Goal: Task Accomplishment & Management: Complete application form

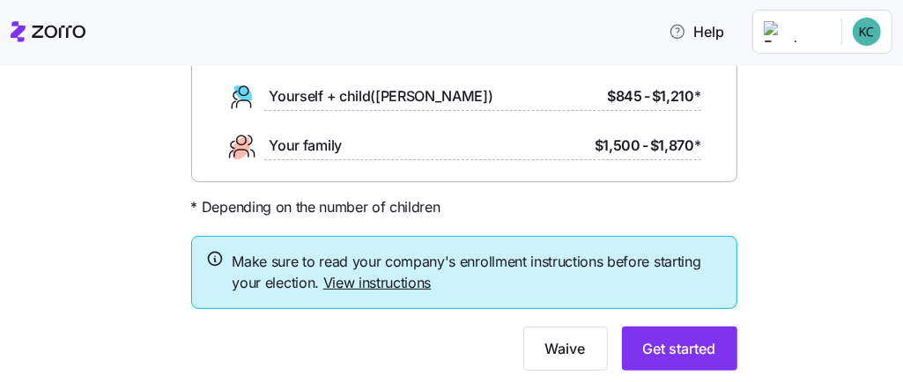
scroll to position [281, 0]
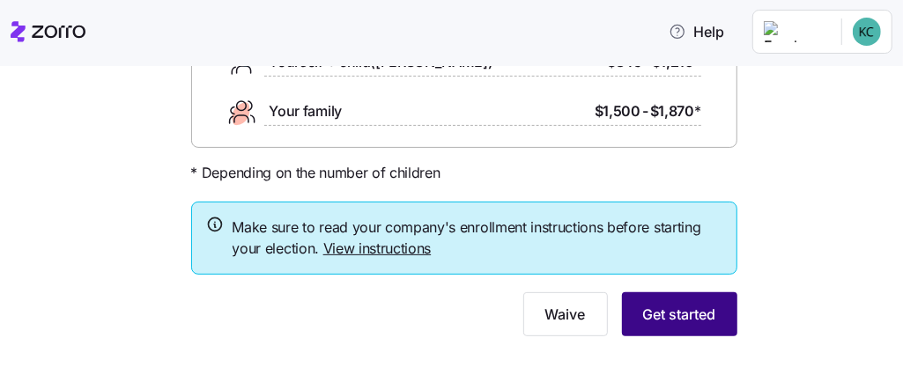
click at [704, 309] on span "Get started" at bounding box center [679, 314] width 73 height 21
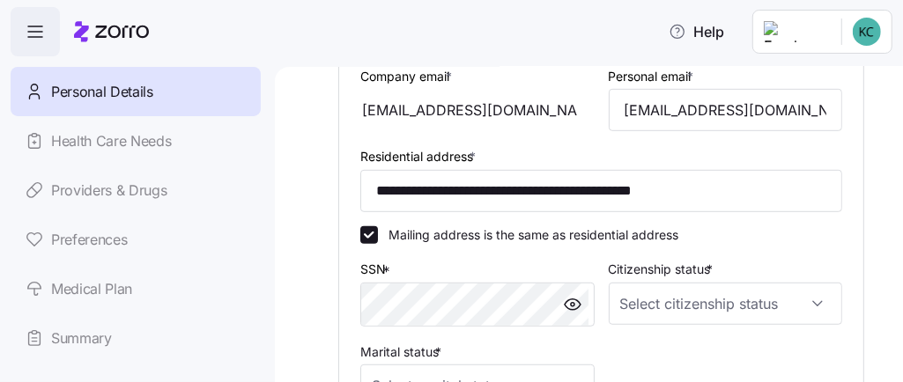
scroll to position [551, 0]
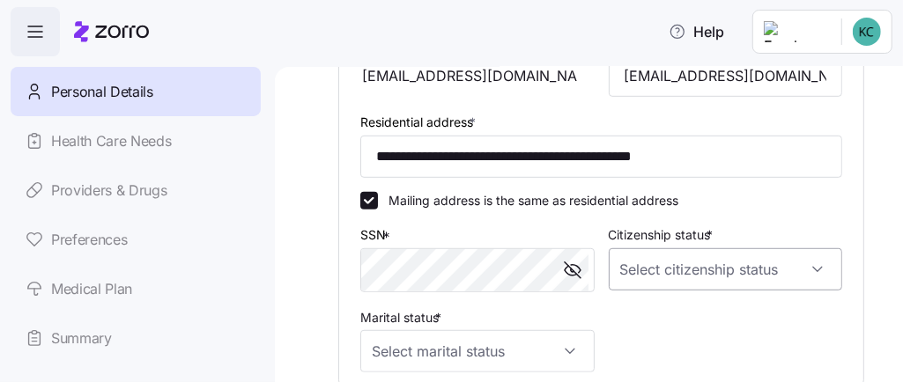
click at [692, 277] on input "Citizenship status *" at bounding box center [725, 269] width 234 height 42
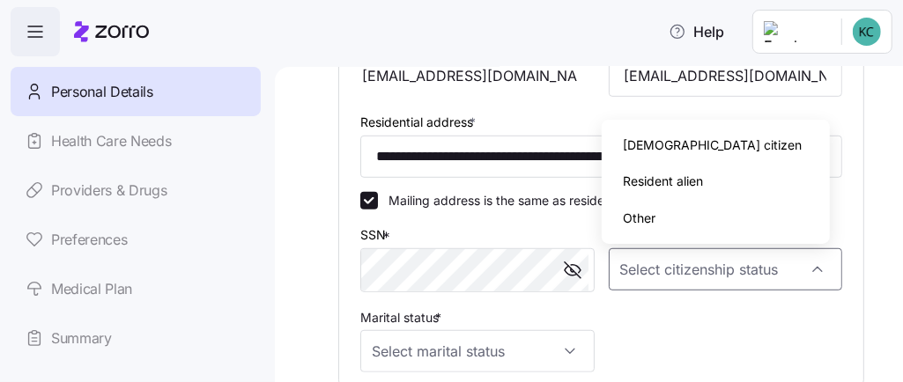
click at [706, 138] on div "[DEMOGRAPHIC_DATA] citizen" at bounding box center [715, 145] width 214 height 37
type input "[DEMOGRAPHIC_DATA] citizen"
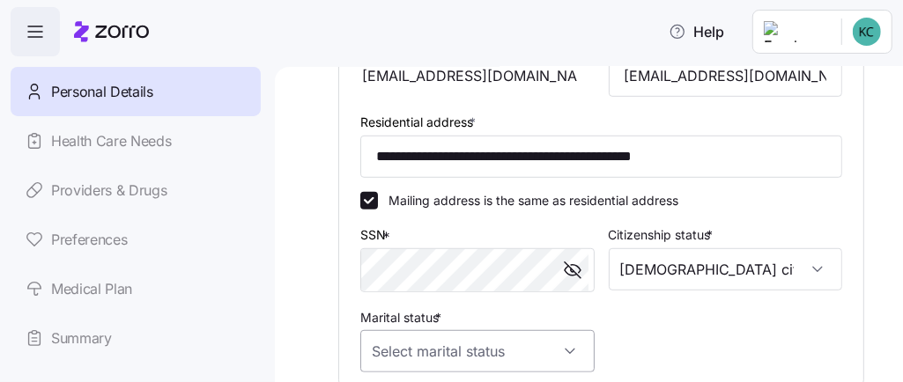
click at [572, 350] on input "Marital status *" at bounding box center [477, 351] width 234 height 42
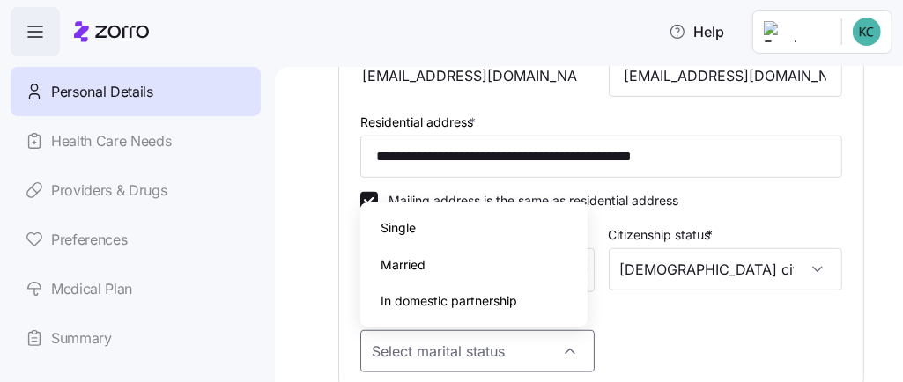
click at [530, 226] on div "Single" at bounding box center [474, 228] width 214 height 37
type input "Single"
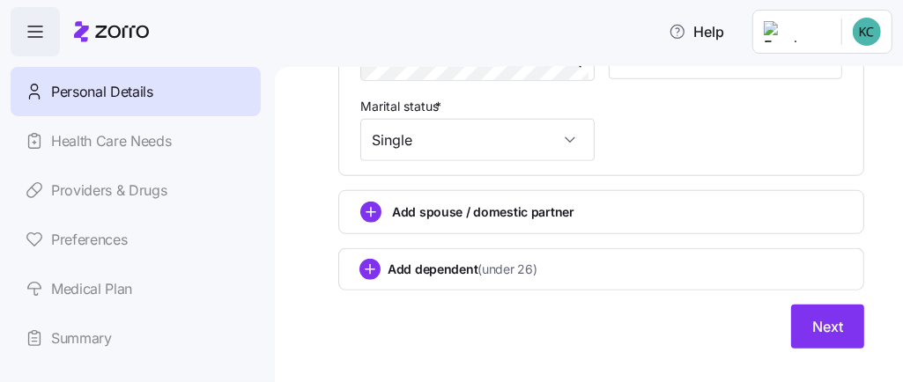
scroll to position [795, 0]
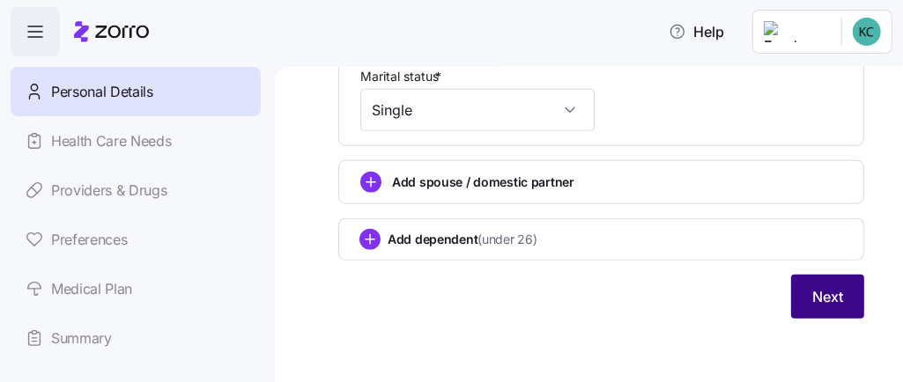
click at [822, 292] on span "Next" at bounding box center [827, 296] width 31 height 21
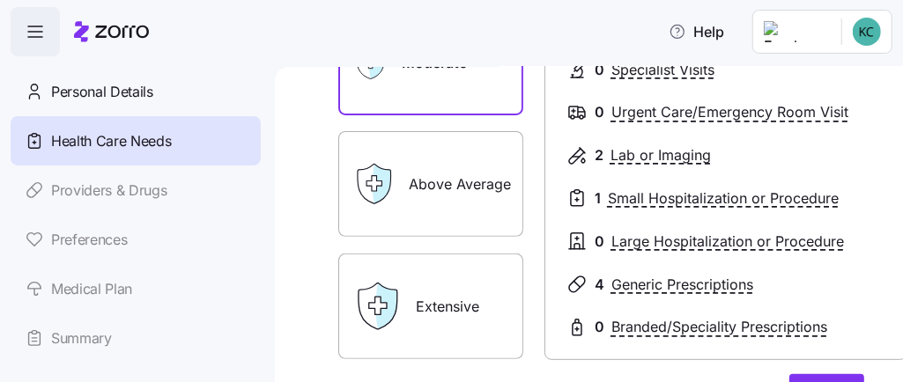
scroll to position [328, 0]
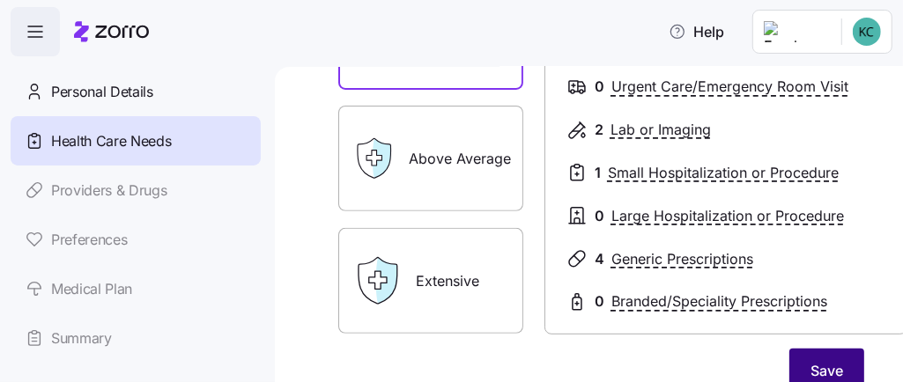
click at [822, 363] on span "Save" at bounding box center [826, 370] width 33 height 21
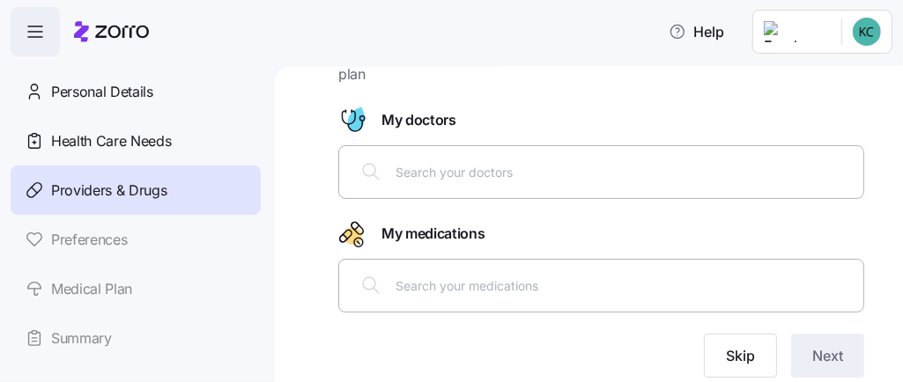
scroll to position [88, 0]
click at [691, 169] on input "text" at bounding box center [623, 171] width 457 height 19
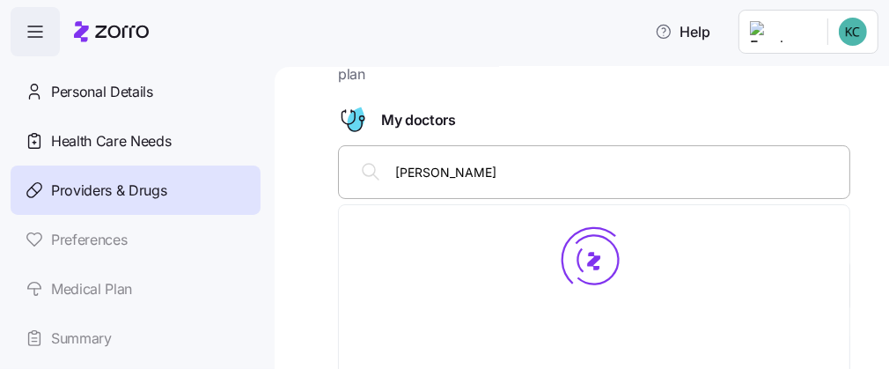
type input "Dr. [PERSON_NAME]"
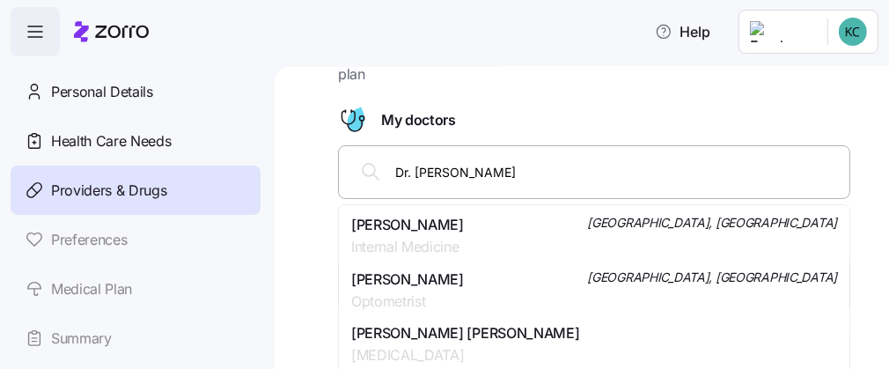
click at [573, 226] on div "[PERSON_NAME] Internal Medicine [GEOGRAPHIC_DATA], [GEOGRAPHIC_DATA]" at bounding box center [594, 236] width 486 height 44
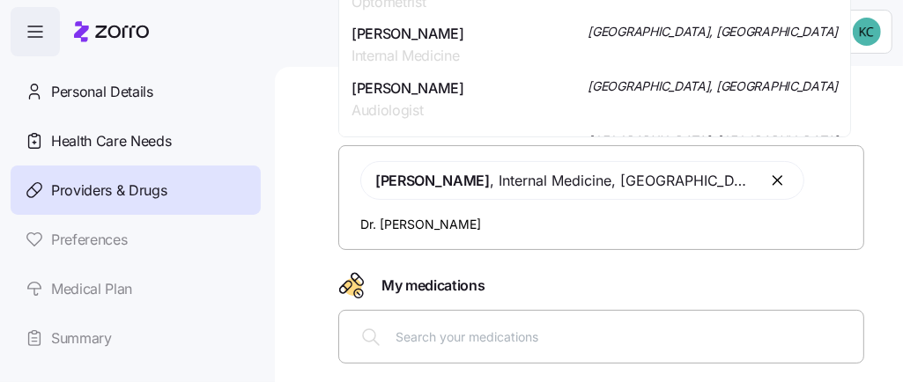
type input "[PERSON_NAME]"
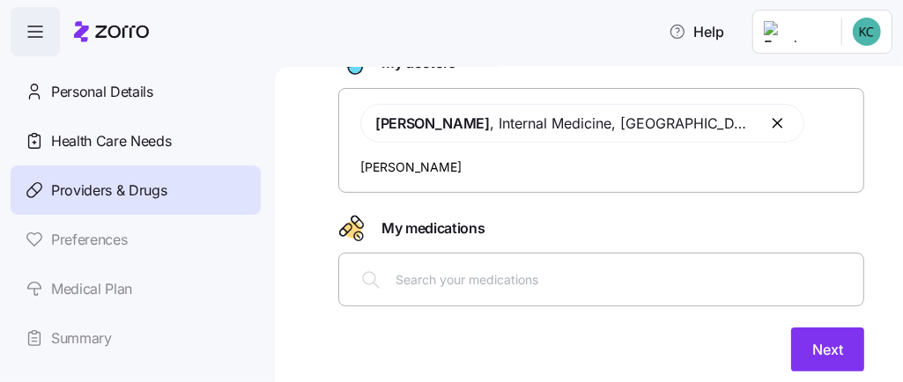
scroll to position [146, 0]
click at [483, 165] on input "[PERSON_NAME]" at bounding box center [606, 165] width 492 height 19
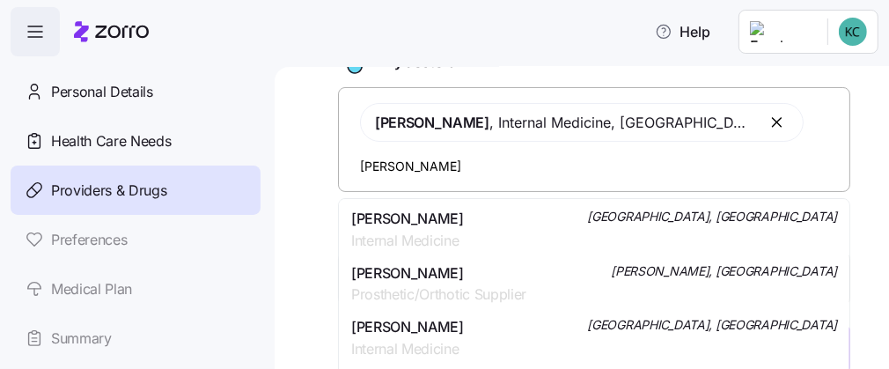
click at [426, 227] on span "[PERSON_NAME]" at bounding box center [407, 219] width 113 height 22
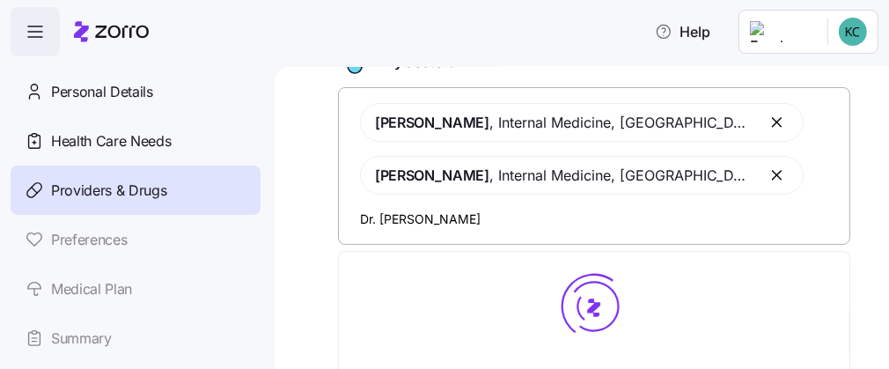
type input "[PERSON_NAME]"
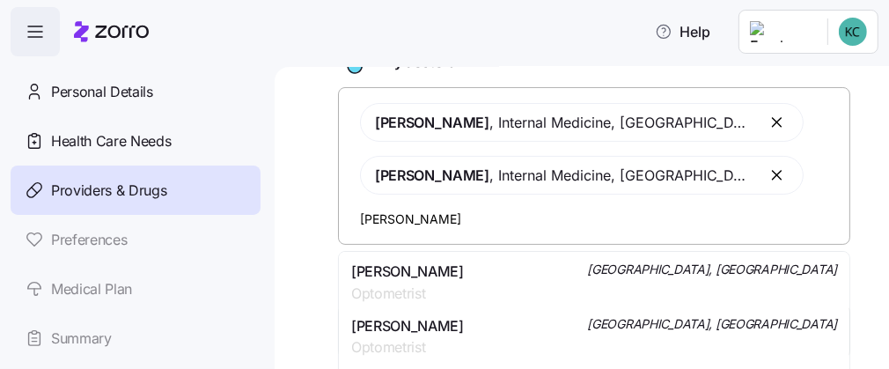
click at [397, 280] on span "[PERSON_NAME]" at bounding box center [407, 272] width 113 height 22
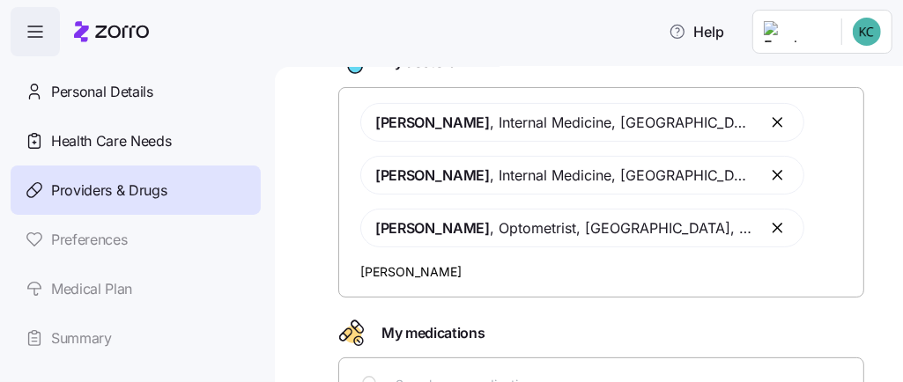
type input "Dr. [PERSON_NAME]"
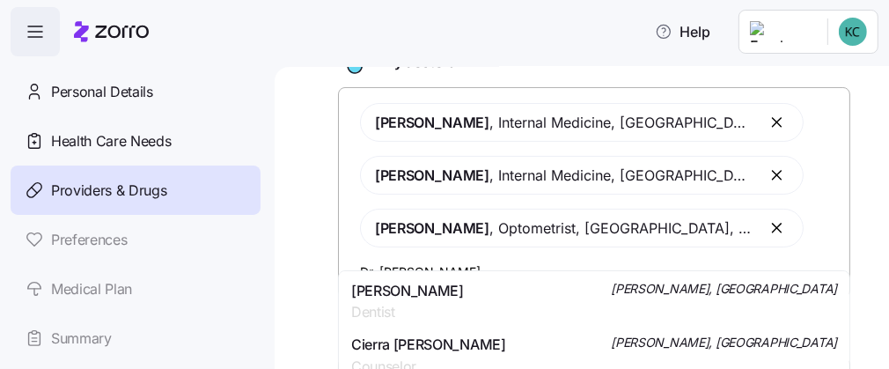
click at [516, 299] on div "[PERSON_NAME] Dentist [PERSON_NAME], [GEOGRAPHIC_DATA]" at bounding box center [594, 302] width 486 height 44
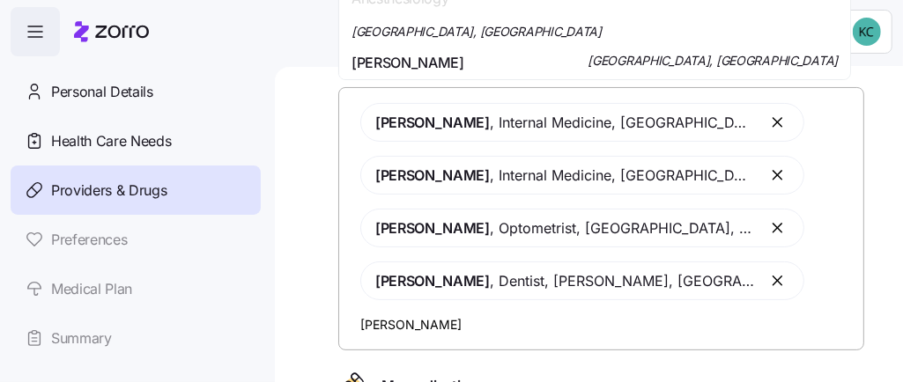
click at [516, 299] on span "[PERSON_NAME] , Dentist , [PERSON_NAME], [GEOGRAPHIC_DATA]" at bounding box center [564, 280] width 379 height 37
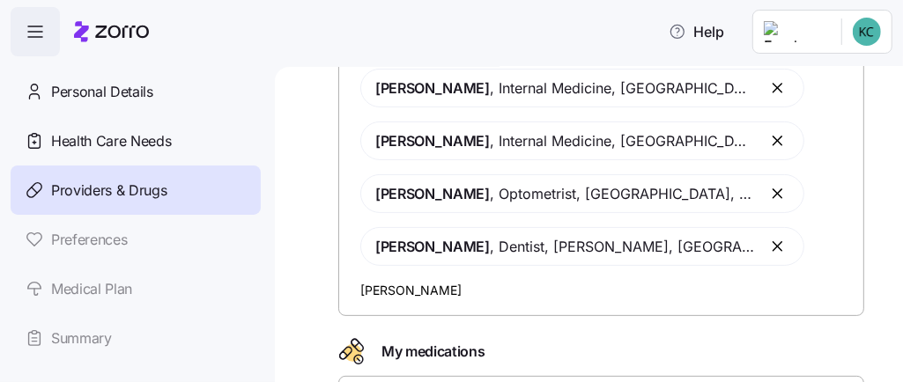
scroll to position [202, 0]
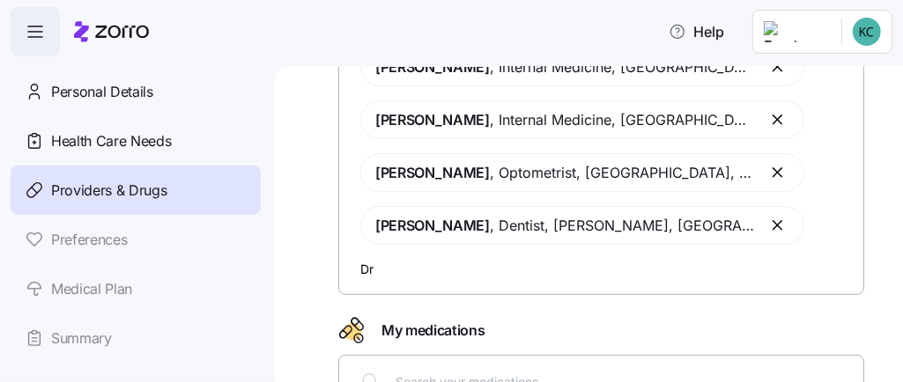
type input "D"
type input "P"
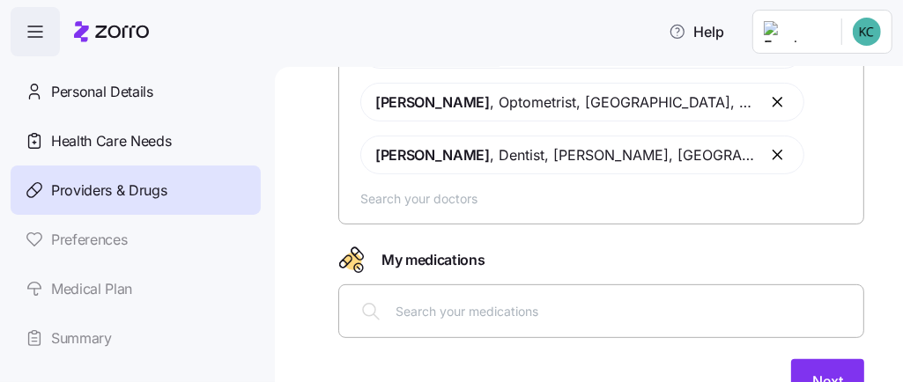
scroll to position [277, 0]
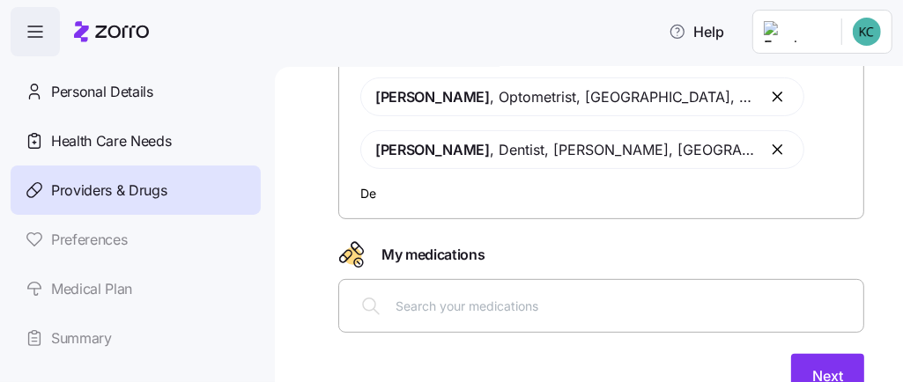
type input "D"
click at [634, 296] on input "text" at bounding box center [623, 305] width 457 height 19
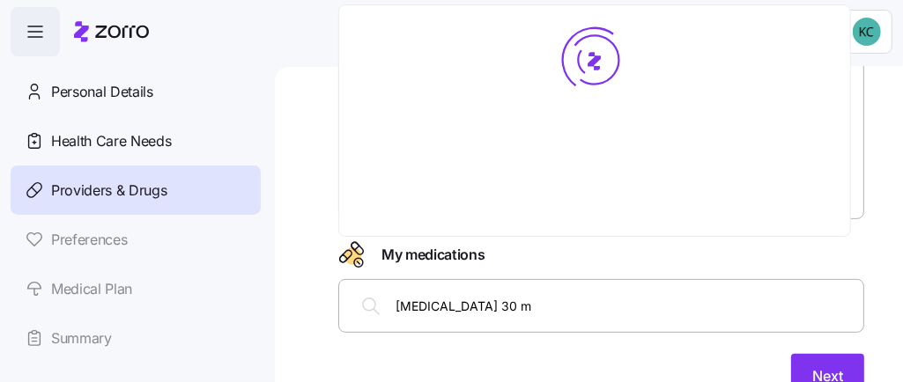
type input "[MEDICAL_DATA] 30 mg"
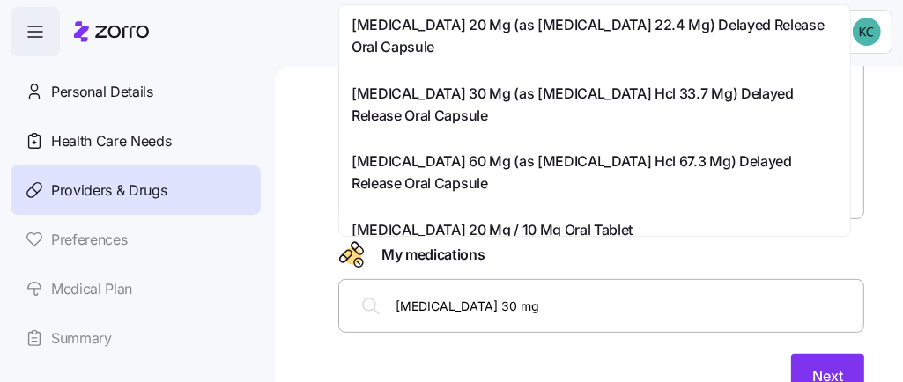
click at [469, 98] on span "[MEDICAL_DATA] 30 Mg (as [MEDICAL_DATA] Hcl 33.7 Mg) Delayed Release Oral Capsu…" at bounding box center [594, 105] width 486 height 44
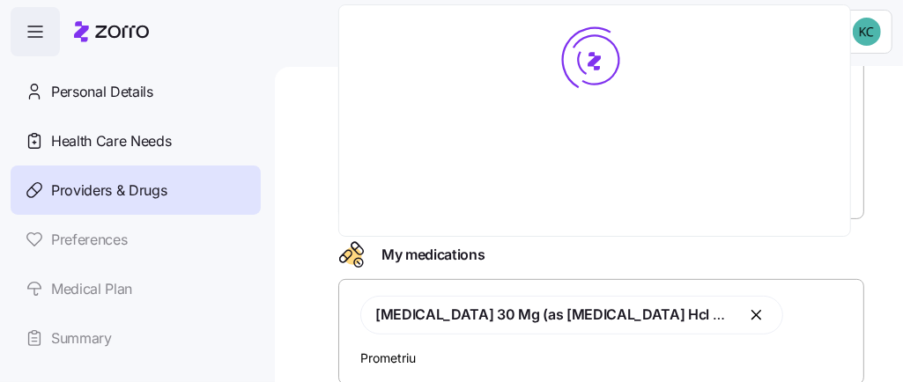
type input "[MEDICAL_DATA]"
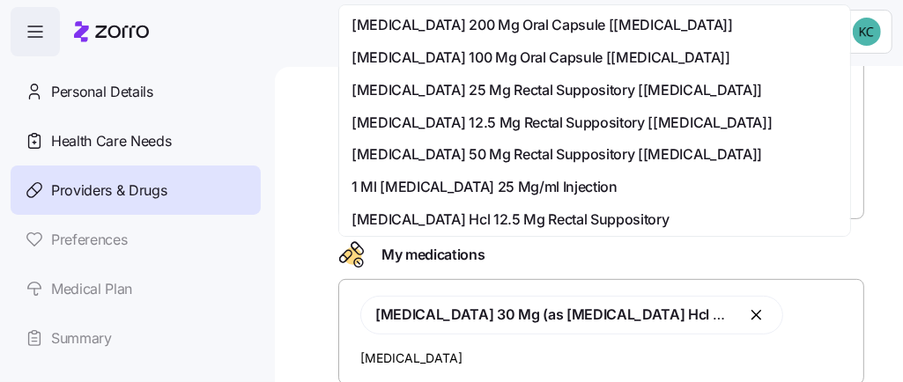
click at [485, 54] on span "[MEDICAL_DATA] 100 Mg Oral Capsule [[MEDICAL_DATA]]" at bounding box center [540, 58] width 379 height 22
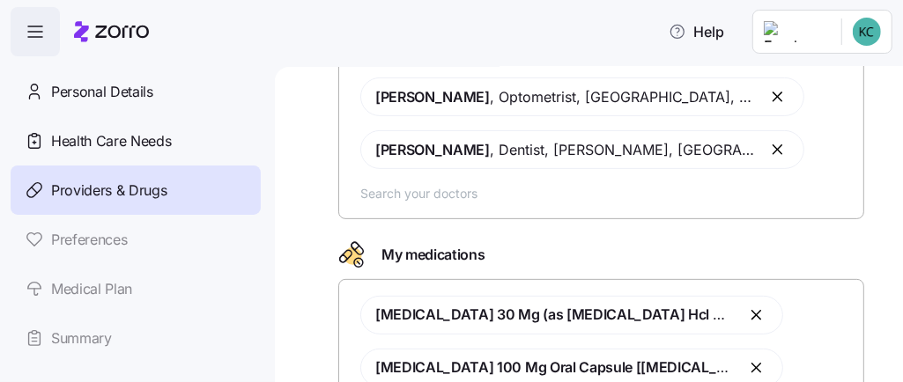
scroll to position [278, 0]
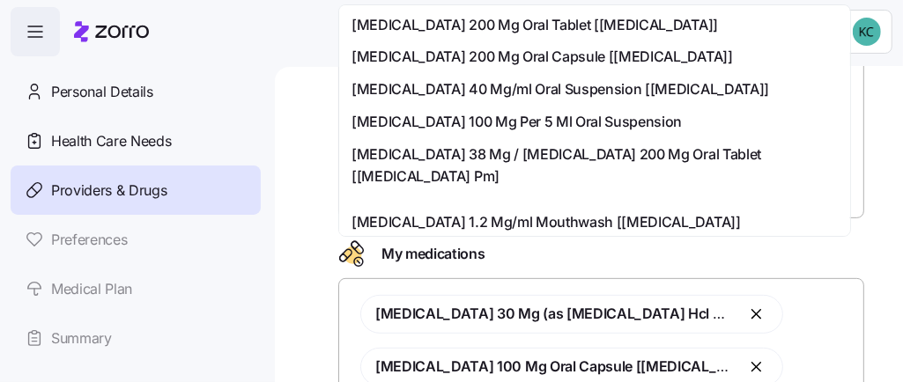
type input "m"
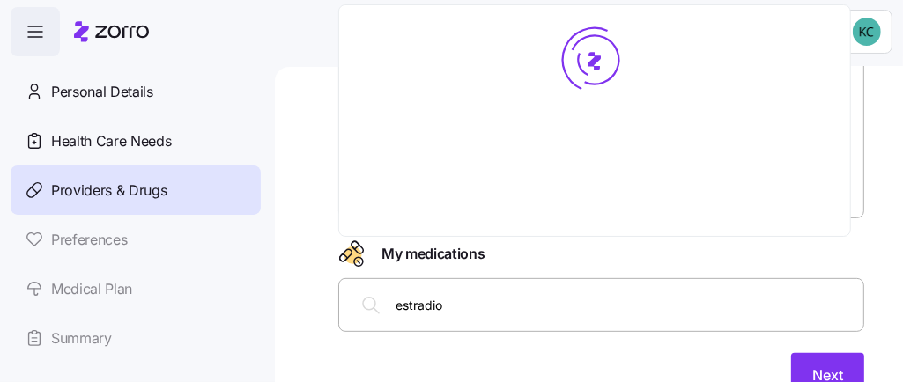
type input "[MEDICAL_DATA]"
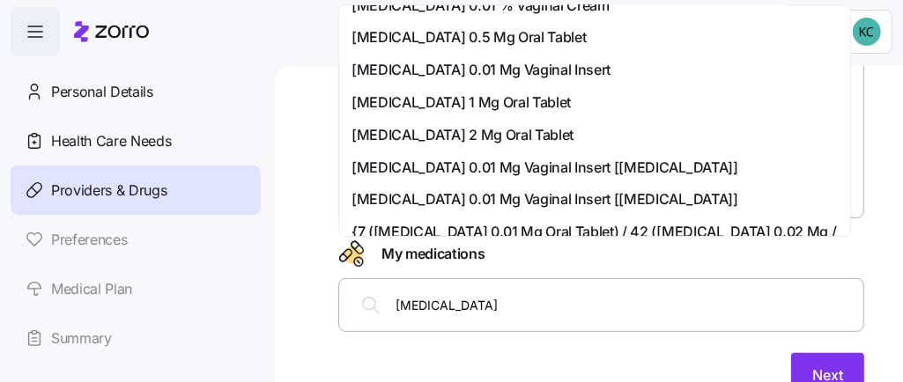
scroll to position [0, 0]
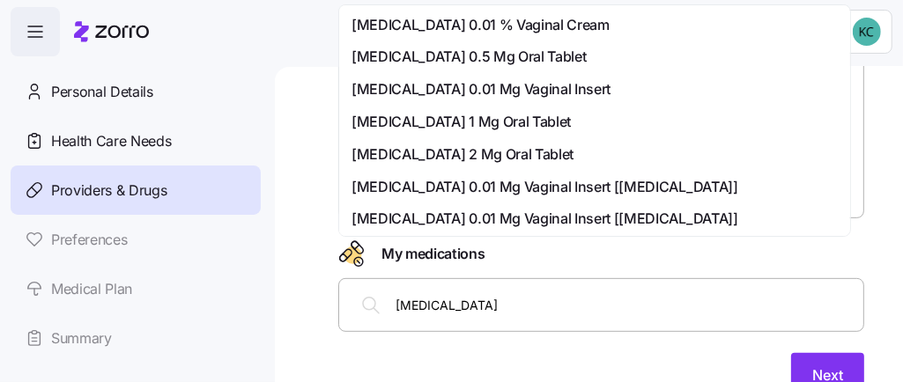
click at [435, 55] on span "[MEDICAL_DATA] 0.5 Mg Oral Tablet" at bounding box center [468, 57] width 234 height 22
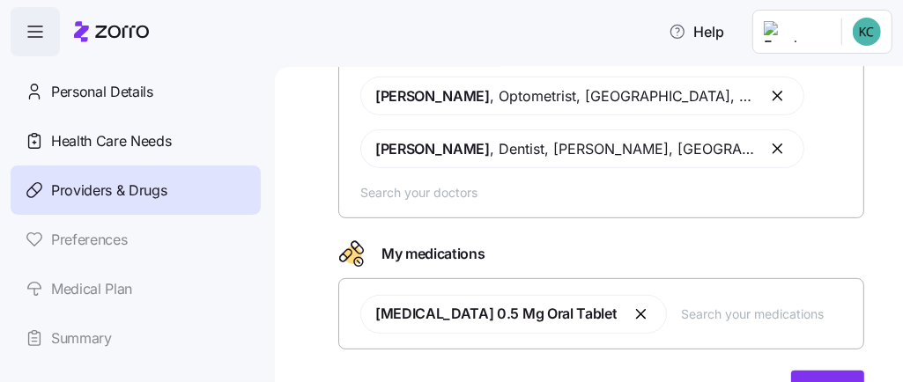
click at [630, 304] on button "button" at bounding box center [640, 314] width 21 height 21
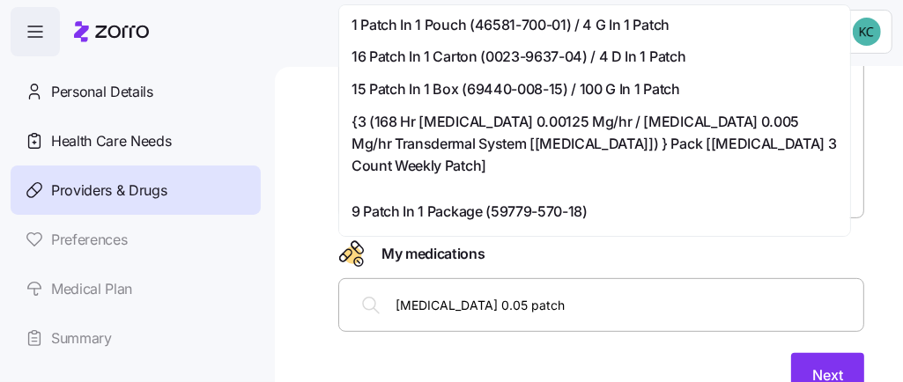
click at [473, 295] on input "[MEDICAL_DATA] 0.05 patch" at bounding box center [623, 304] width 457 height 19
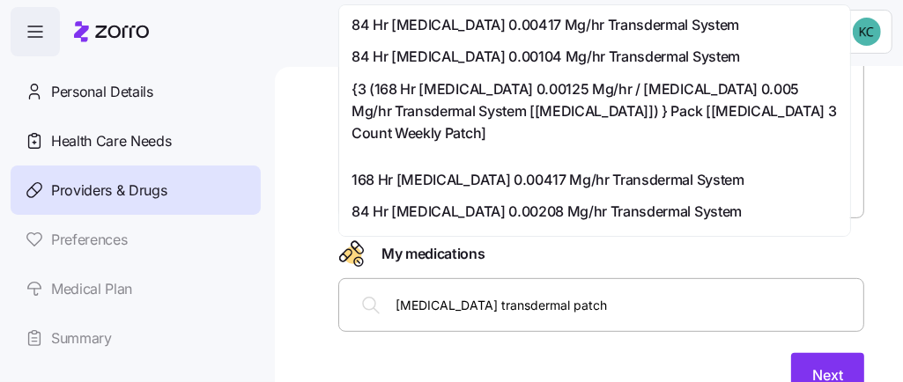
click at [450, 295] on input "[MEDICAL_DATA] transdermal patch" at bounding box center [623, 304] width 457 height 19
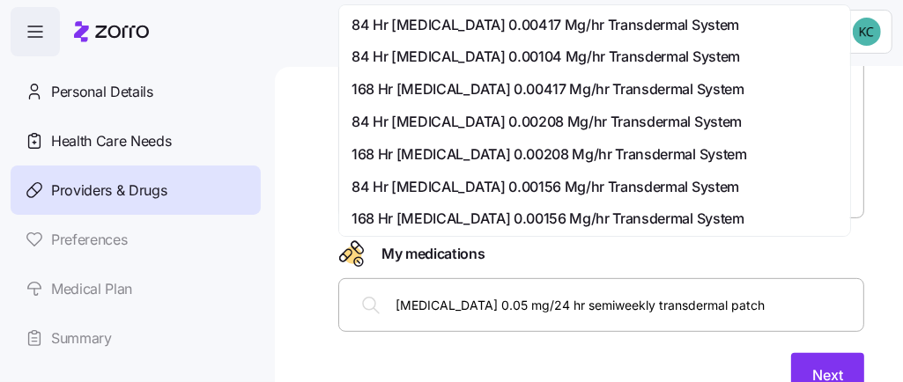
click at [767, 295] on input "[MEDICAL_DATA] 0.05 mg/24 hr semiweekly transdermal patch" at bounding box center [623, 304] width 457 height 19
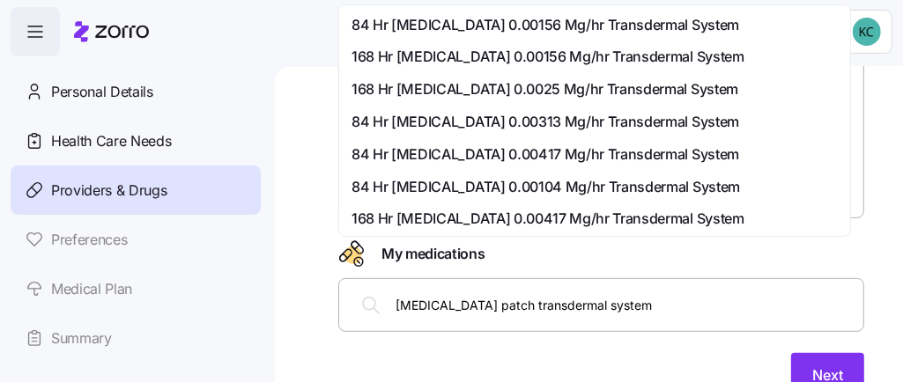
click at [635, 295] on input "[MEDICAL_DATA] patch transdermal system" at bounding box center [623, 304] width 457 height 19
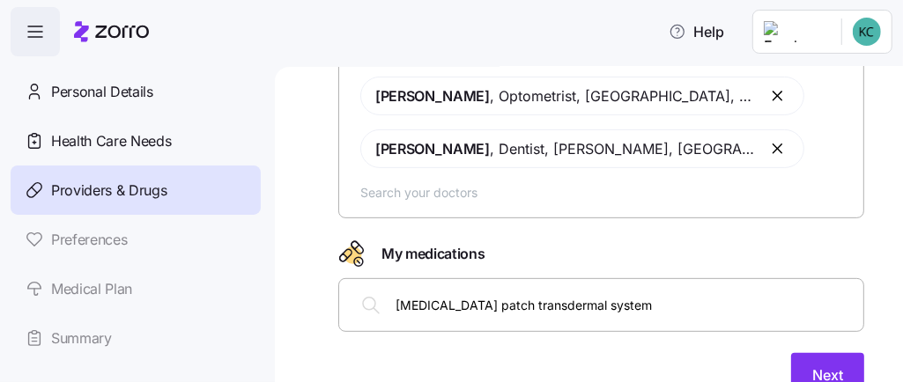
click at [852, 70] on div "Doctors and medications Select the doctors and medications that you would like …" at bounding box center [601, 117] width 554 height 601
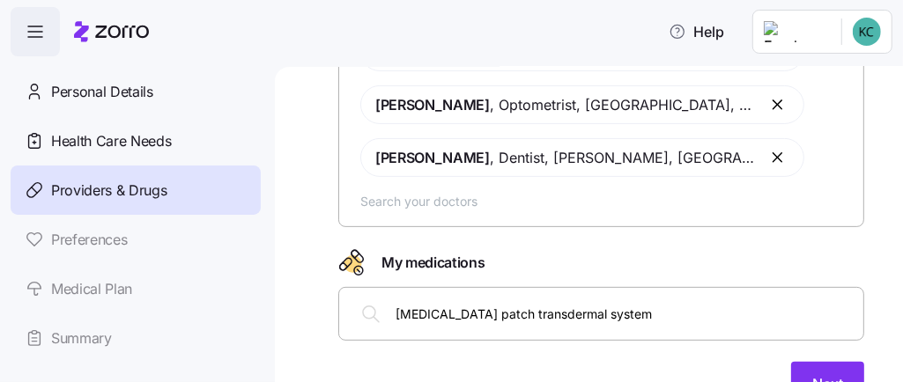
scroll to position [271, 0]
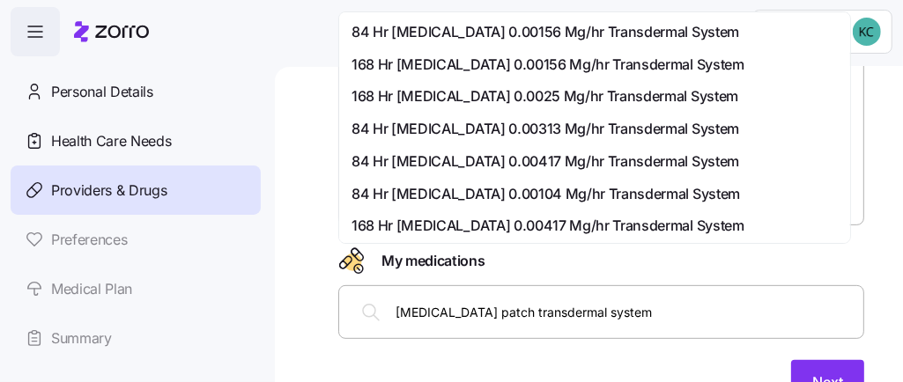
click at [706, 302] on input "[MEDICAL_DATA] patch transdermal system" at bounding box center [623, 311] width 457 height 19
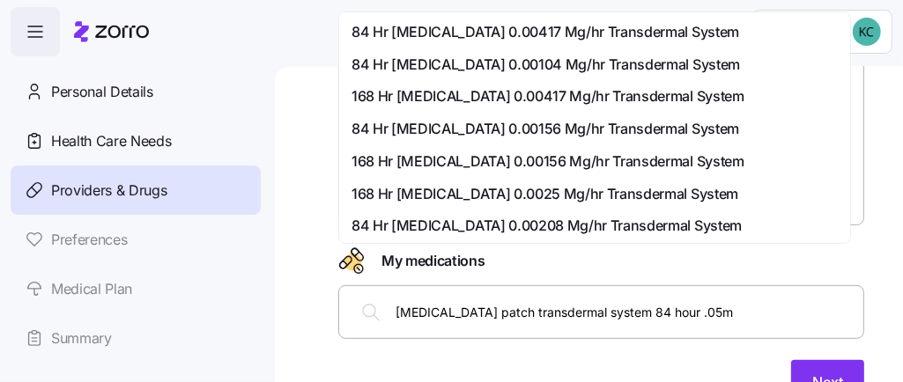
type input "[MEDICAL_DATA] patch transdermal system 84 hour .05mg"
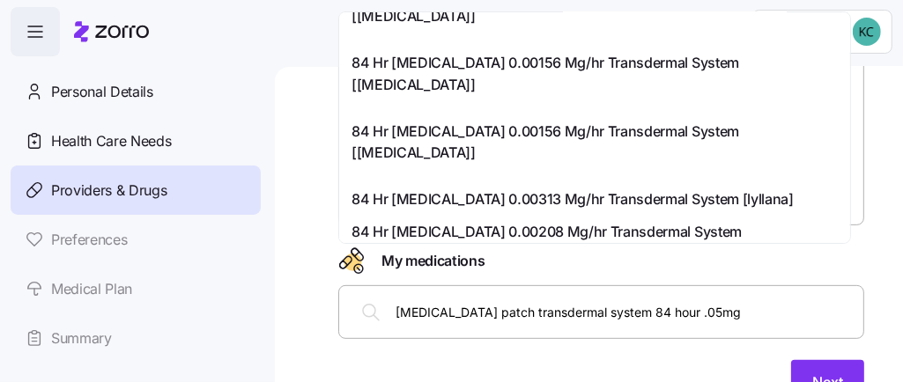
scroll to position [0, 0]
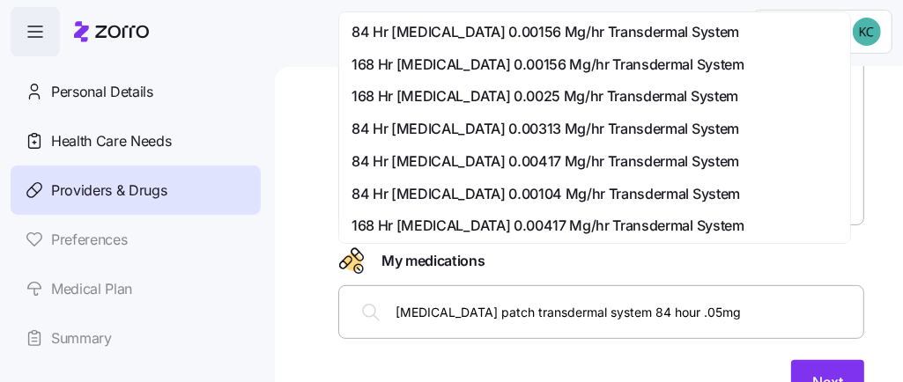
click at [747, 236] on div "168 Hr [MEDICAL_DATA] 0.00417 Mg/hr Transdermal System" at bounding box center [594, 226] width 486 height 22
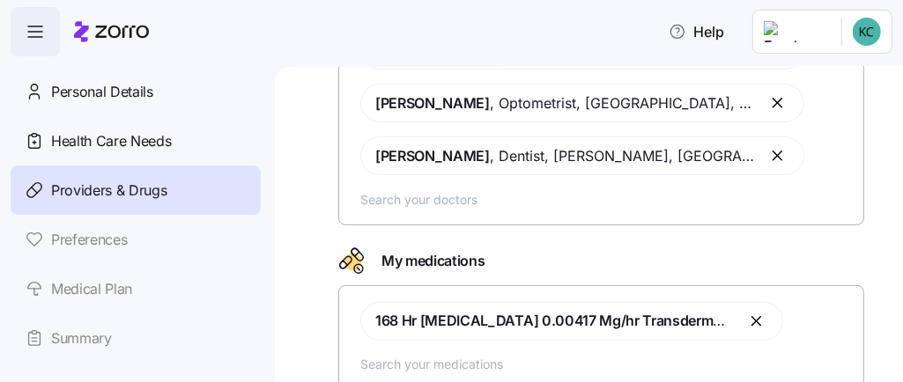
click at [747, 311] on button "button" at bounding box center [757, 321] width 21 height 21
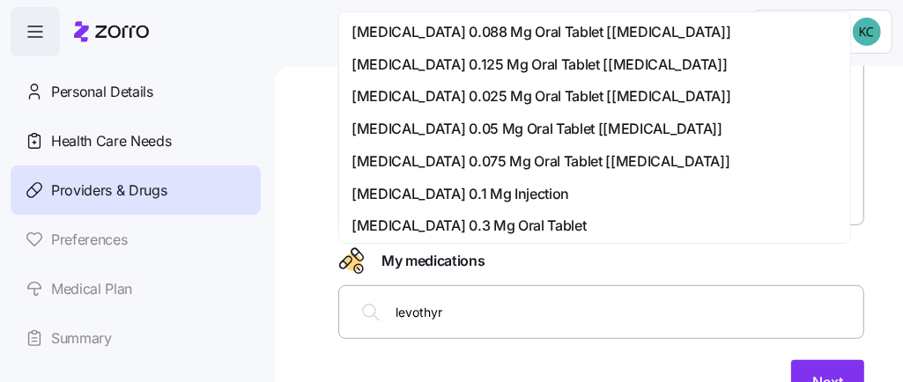
type input "levothyro"
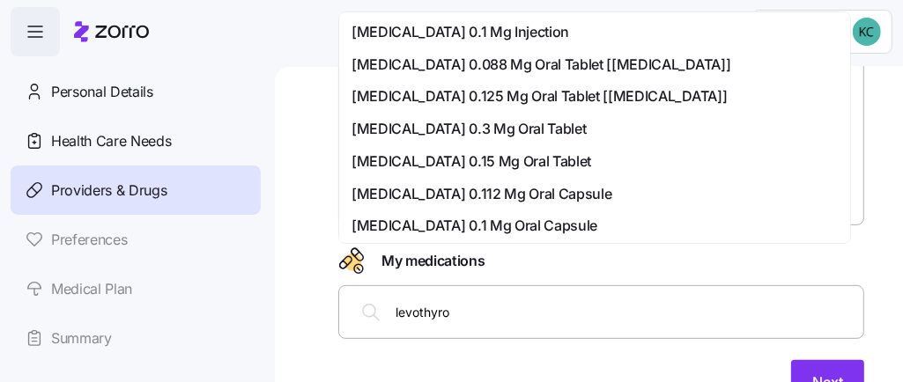
click at [601, 92] on span "[MEDICAL_DATA] 0.125 Mg Oral Tablet [[MEDICAL_DATA]]" at bounding box center [538, 96] width 375 height 22
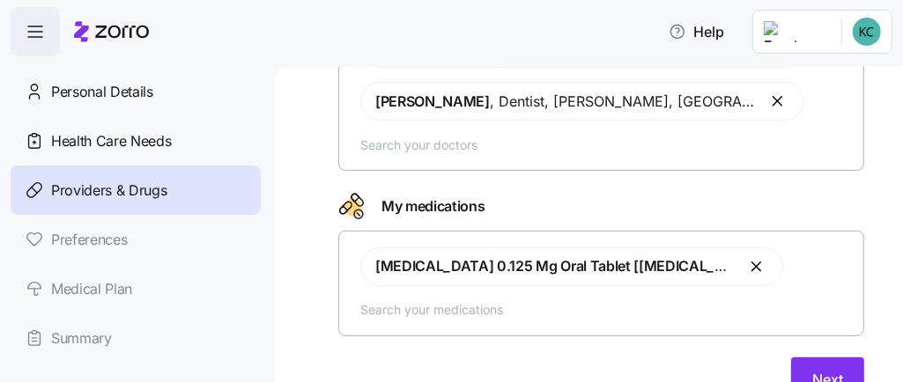
scroll to position [327, 0]
type input "c"
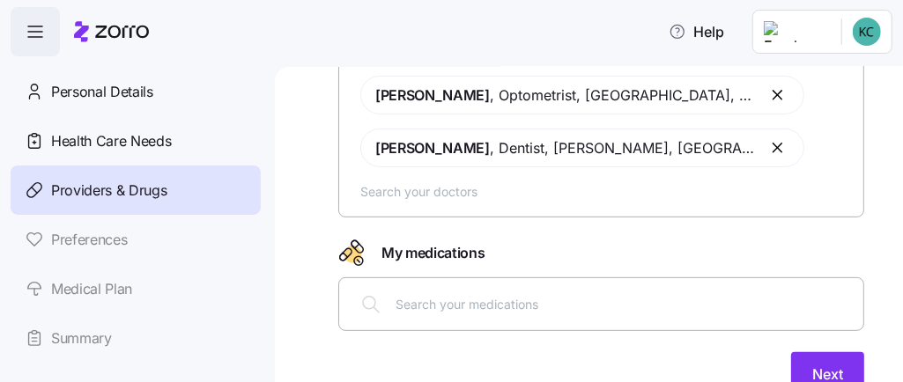
scroll to position [313, 0]
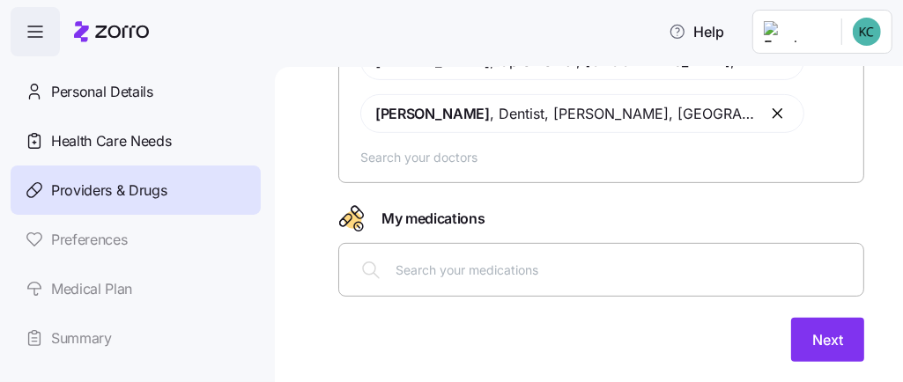
click at [564, 260] on input "text" at bounding box center [623, 269] width 457 height 19
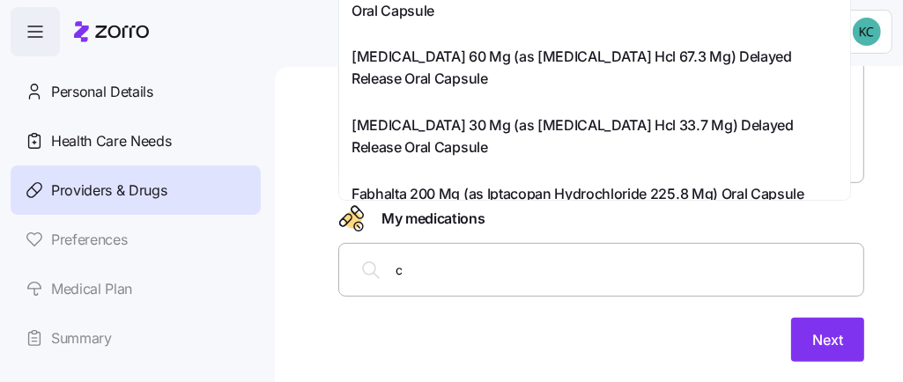
click at [564, 260] on input "c" at bounding box center [623, 269] width 457 height 19
type input "cymbal"
click at [448, 136] on span "[MEDICAL_DATA] 30 Mg (as [MEDICAL_DATA] Hcl 33.7 Mg) Delayed Release Oral Capsu…" at bounding box center [594, 136] width 486 height 44
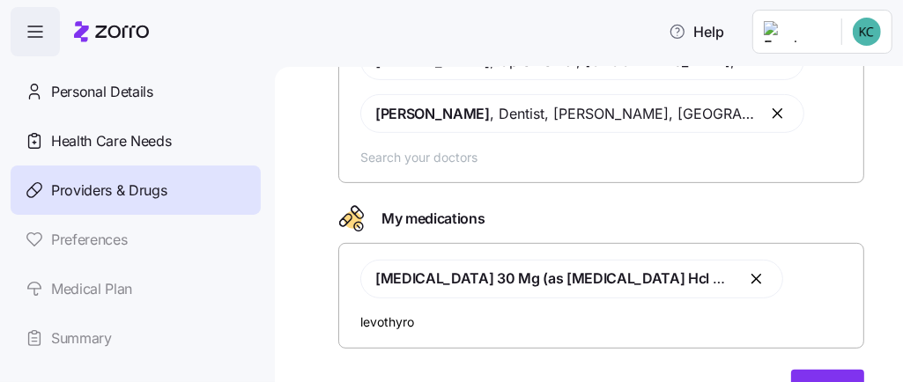
type input "levothyrox"
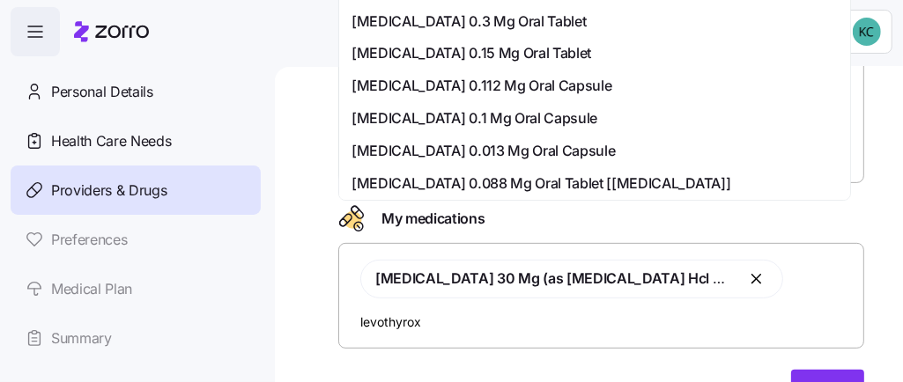
scroll to position [202, 0]
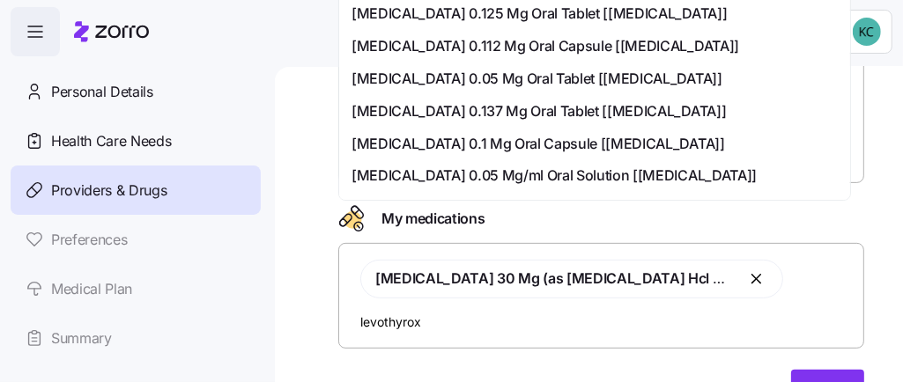
click at [514, 12] on span "[MEDICAL_DATA] 0.125 Mg Oral Tablet [[MEDICAL_DATA]]" at bounding box center [538, 14] width 375 height 22
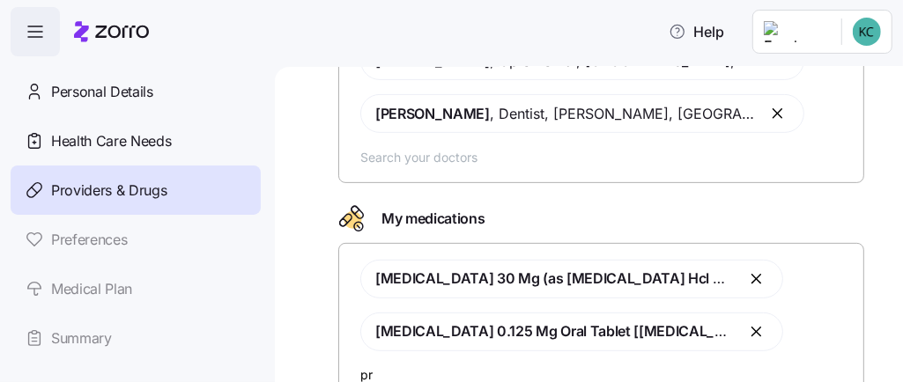
scroll to position [0, 0]
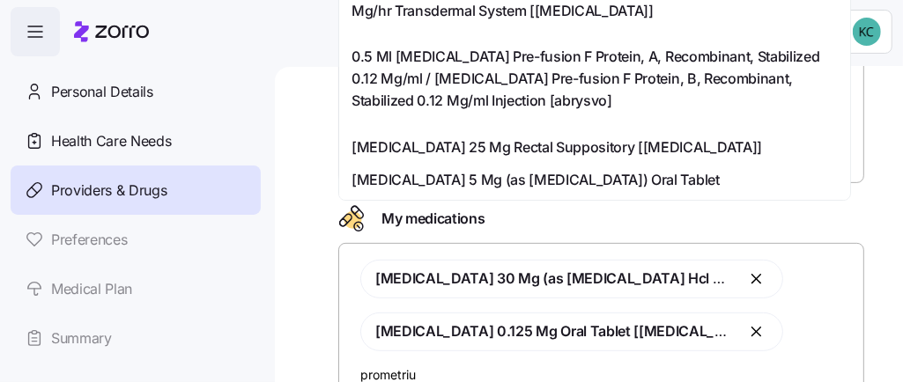
type input "[MEDICAL_DATA]"
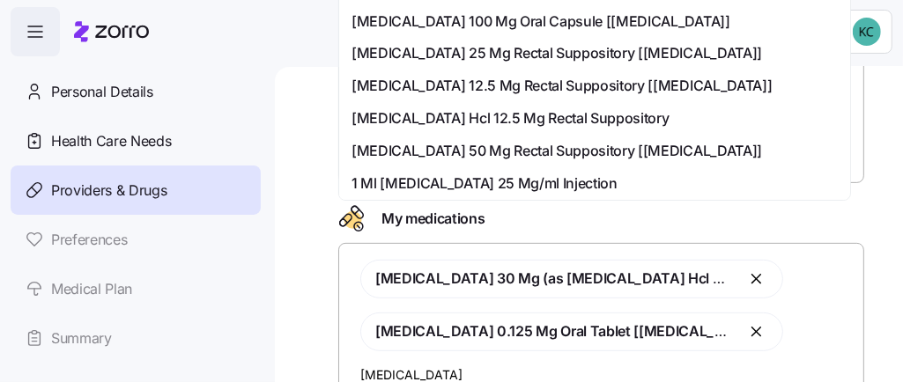
click at [516, 26] on span "[MEDICAL_DATA] 100 Mg Oral Capsule [[MEDICAL_DATA]]" at bounding box center [540, 22] width 379 height 22
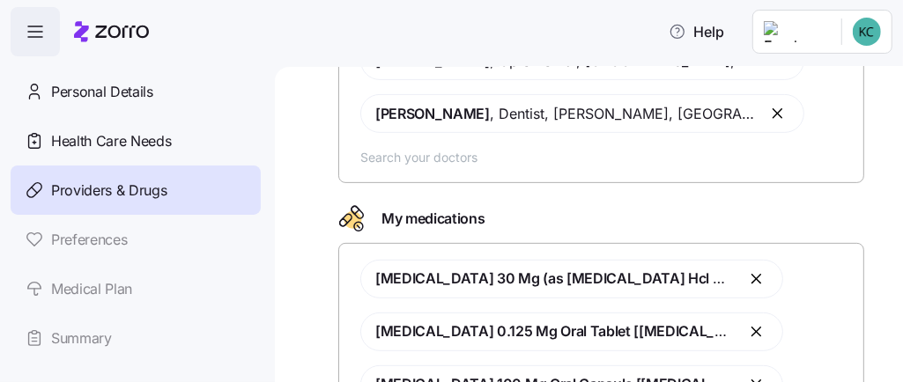
click at [516, 26] on div "Help" at bounding box center [451, 31] width 881 height 49
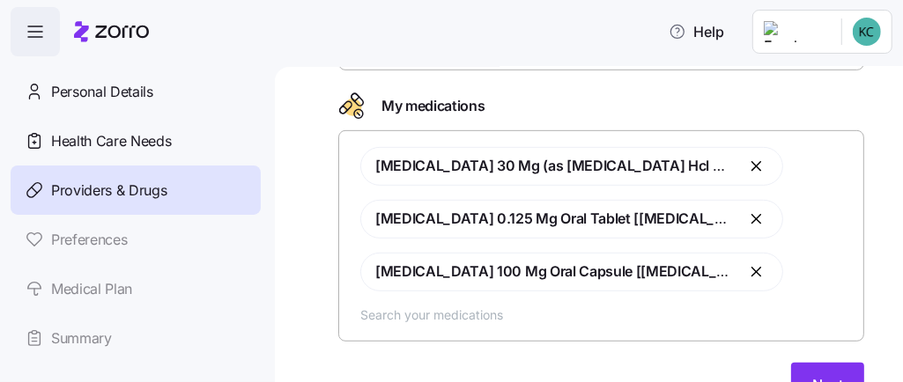
scroll to position [432, 0]
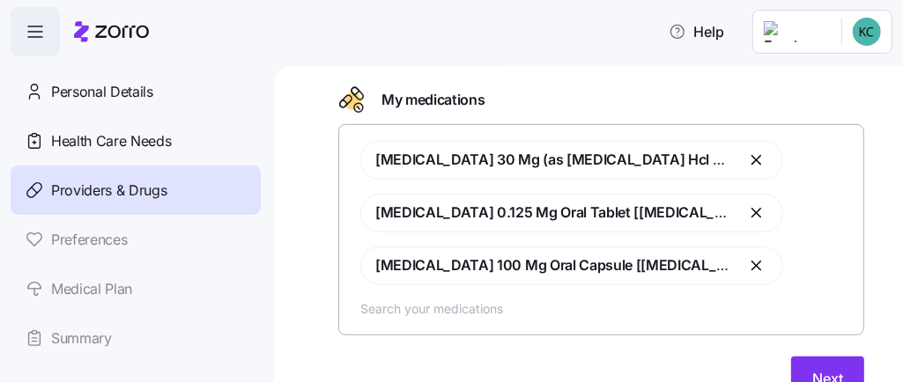
click at [599, 299] on input "text" at bounding box center [606, 308] width 492 height 19
type input "w"
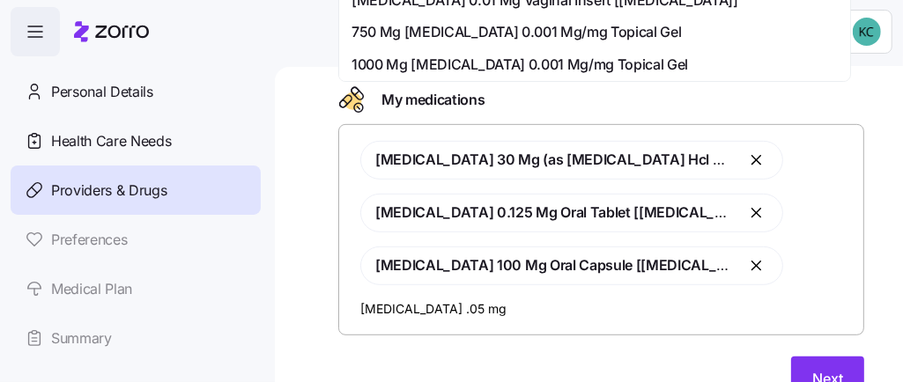
click at [599, 299] on input "[MEDICAL_DATA] .05 mg" at bounding box center [606, 308] width 492 height 19
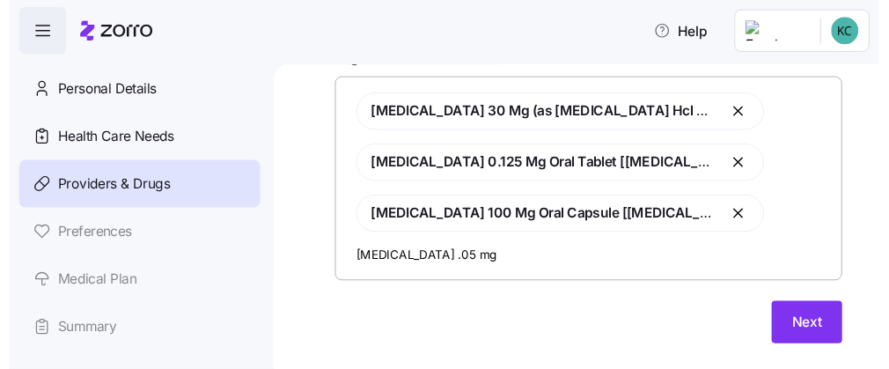
scroll to position [466, 0]
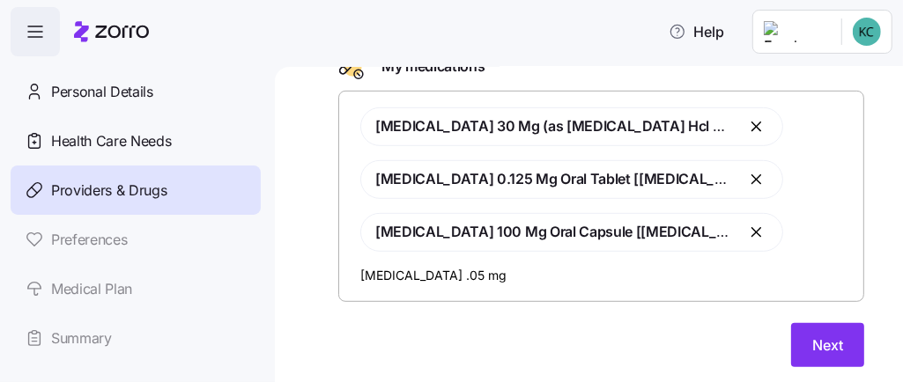
click at [651, 254] on div "[MEDICAL_DATA] 30 Mg (as [MEDICAL_DATA] Hcl 33.7 Mg) Delayed Release Oral Capsu…" at bounding box center [601, 196] width 503 height 199
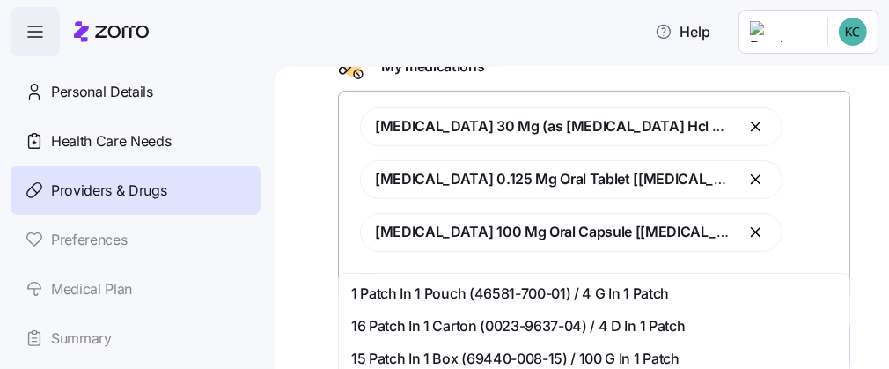
type input "e"
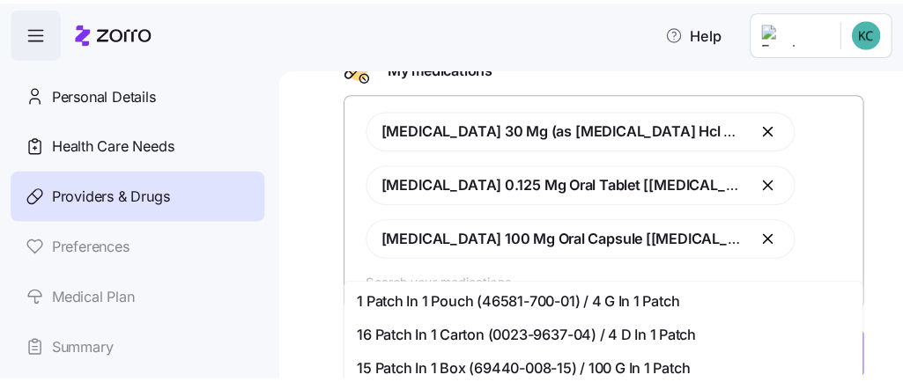
scroll to position [320, 0]
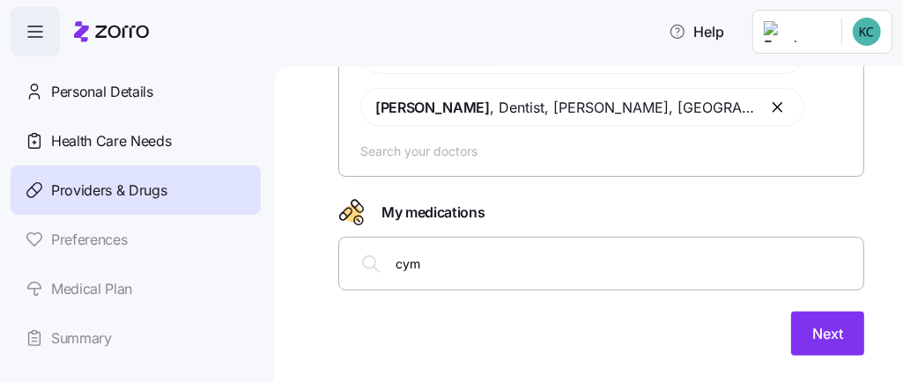
type input "cymb"
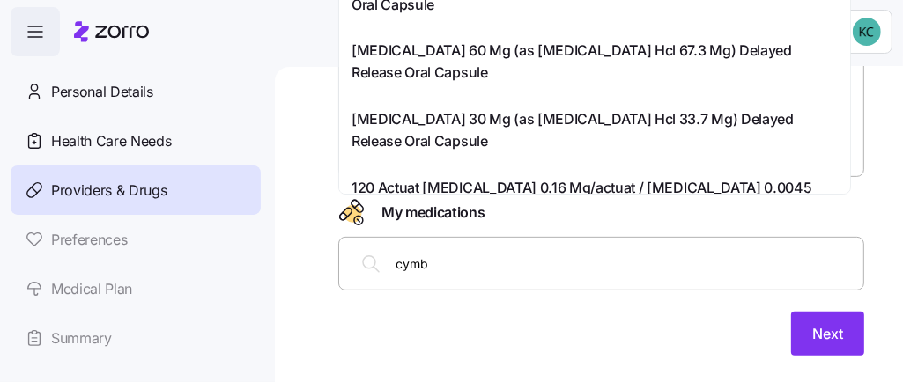
click at [549, 107] on div "[MEDICAL_DATA] 30 Mg (as [MEDICAL_DATA] Hcl 33.7 Mg) Delayed Release Oral Capsu…" at bounding box center [595, 137] width 504 height 69
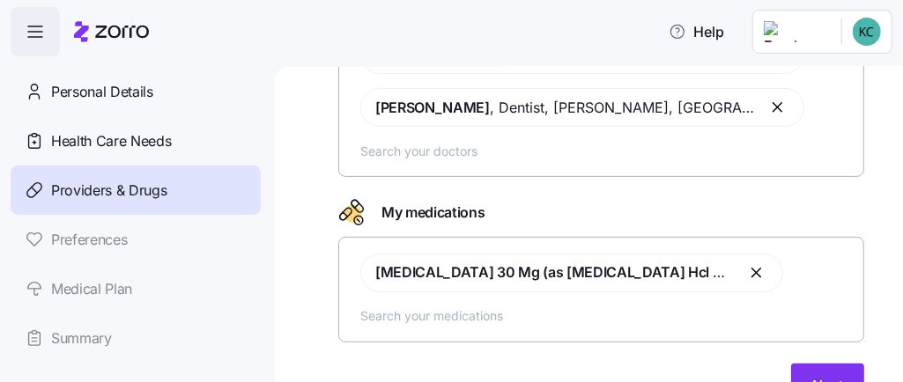
scroll to position [372, 0]
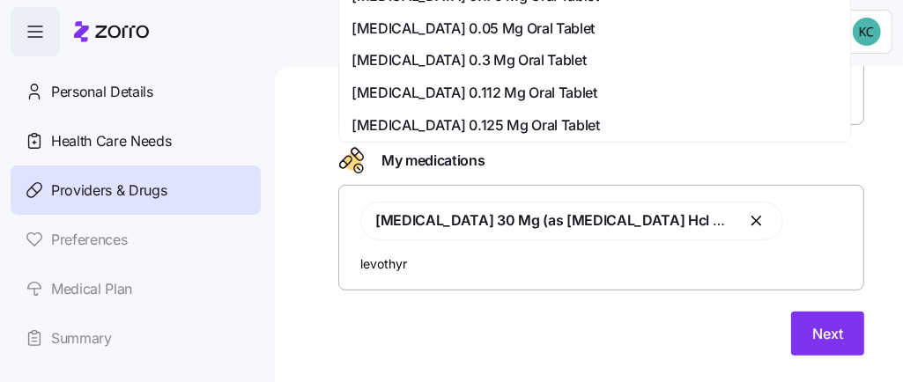
type input "levothyro"
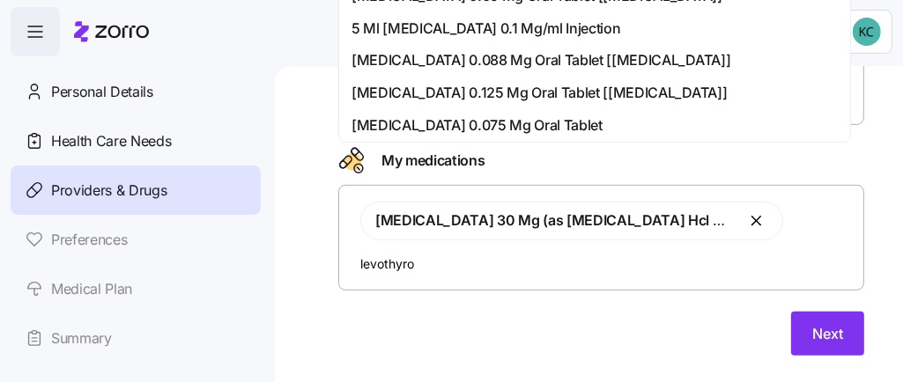
click at [545, 84] on span "[MEDICAL_DATA] 0.125 Mg Oral Tablet [[MEDICAL_DATA]]" at bounding box center [538, 93] width 375 height 22
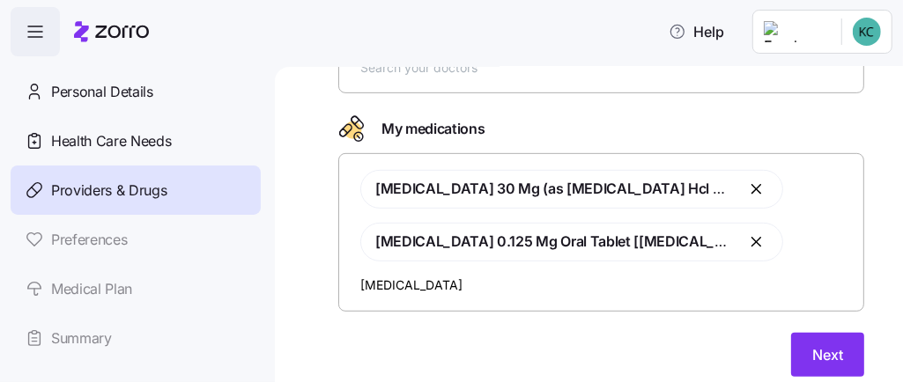
scroll to position [404, 0]
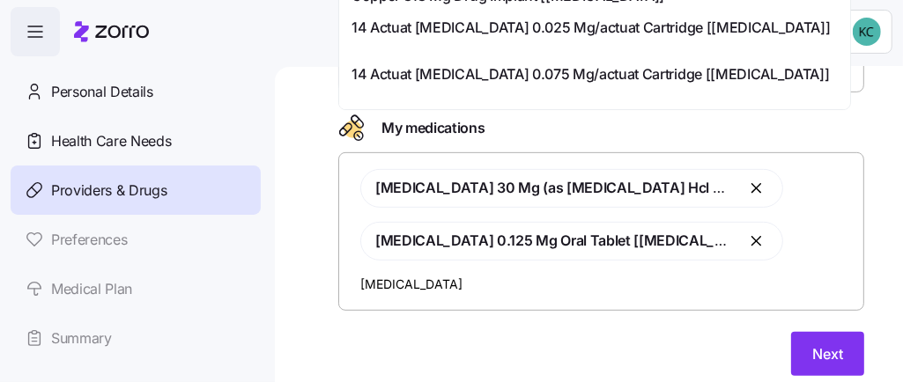
click at [445, 275] on input "[MEDICAL_DATA]" at bounding box center [606, 284] width 492 height 19
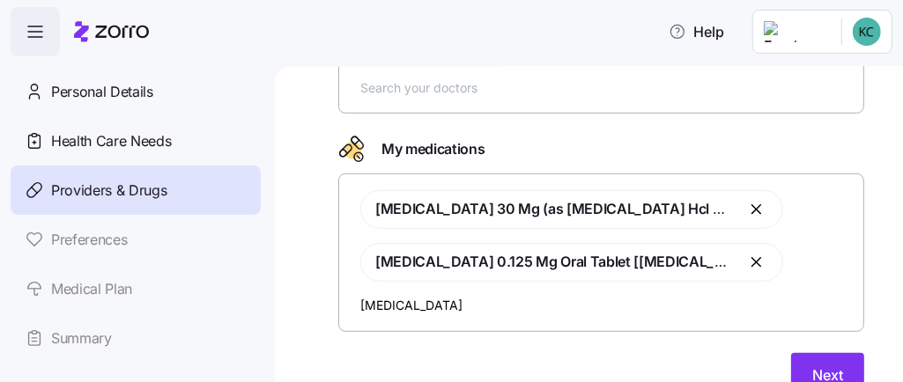
scroll to position [373, 0]
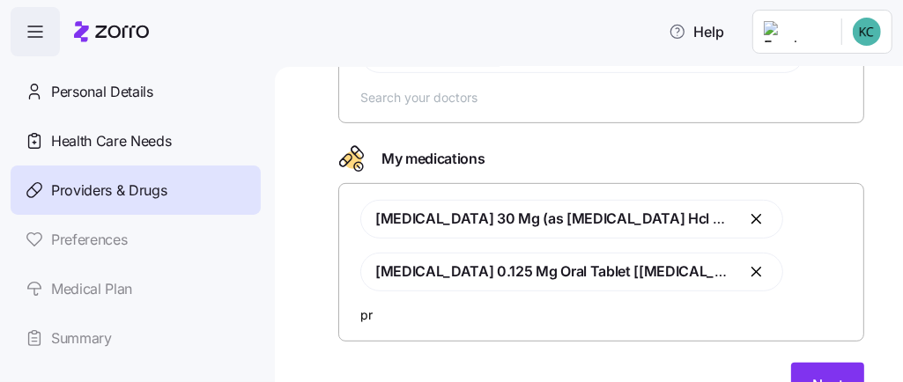
type input "p"
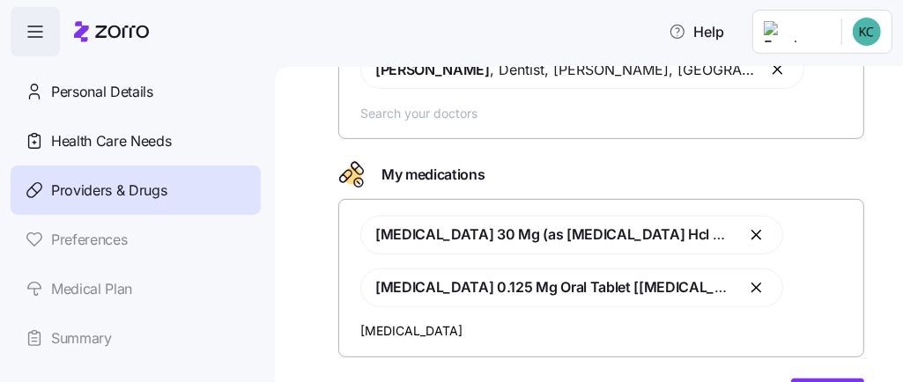
scroll to position [424, 0]
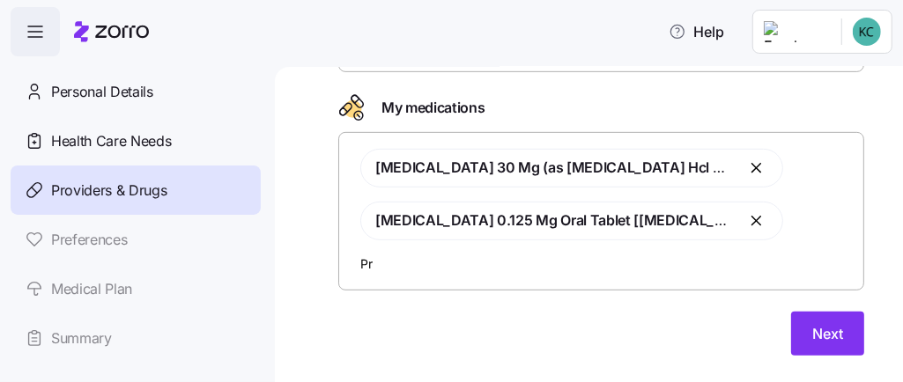
type input "P"
type input "[MEDICAL_DATA]"
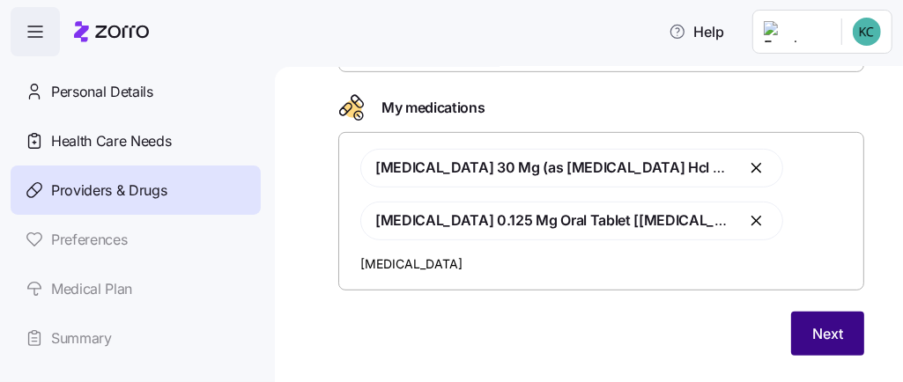
click at [813, 323] on span "Next" at bounding box center [827, 333] width 31 height 21
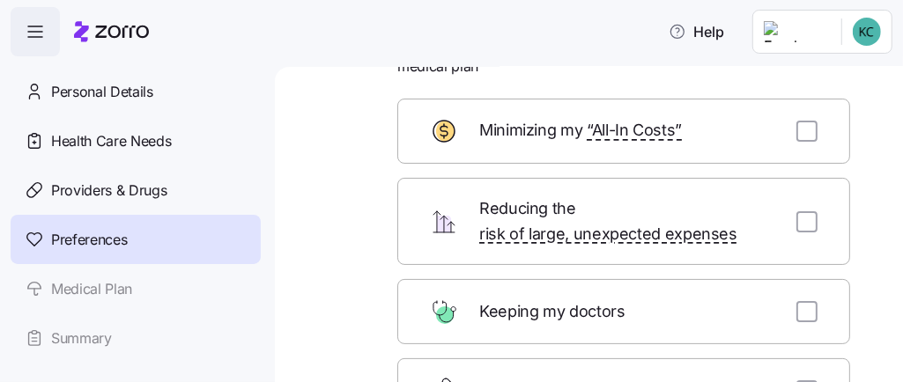
scroll to position [99, 0]
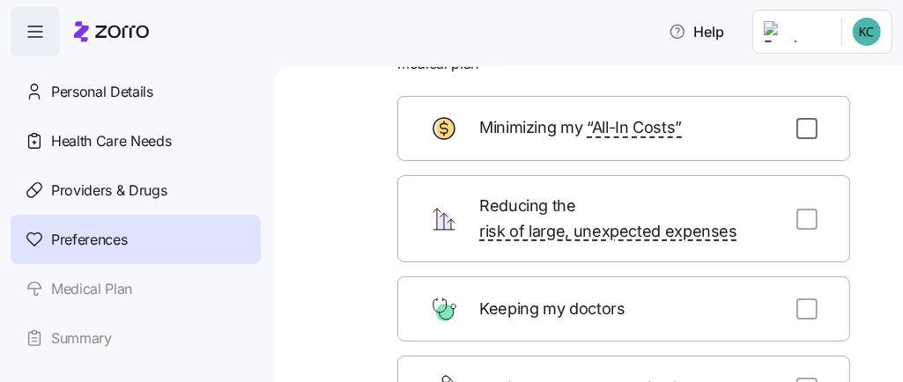
click at [796, 126] on input "checkbox" at bounding box center [806, 128] width 21 height 21
checkbox input "true"
click at [796, 310] on input "checkbox" at bounding box center [806, 309] width 21 height 21
checkbox input "true"
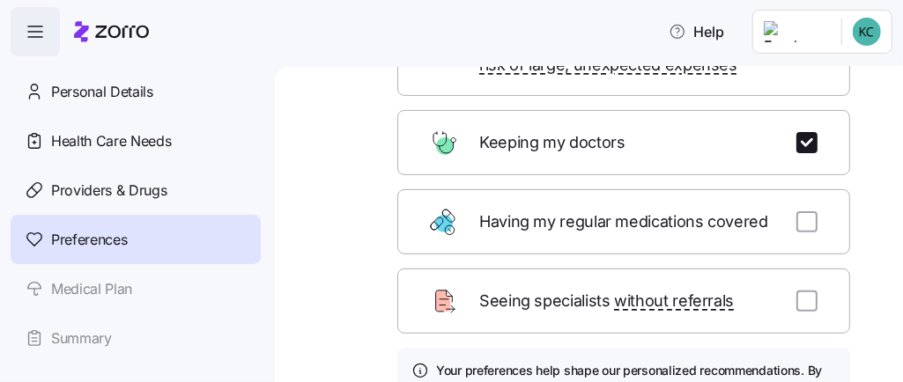
scroll to position [276, 0]
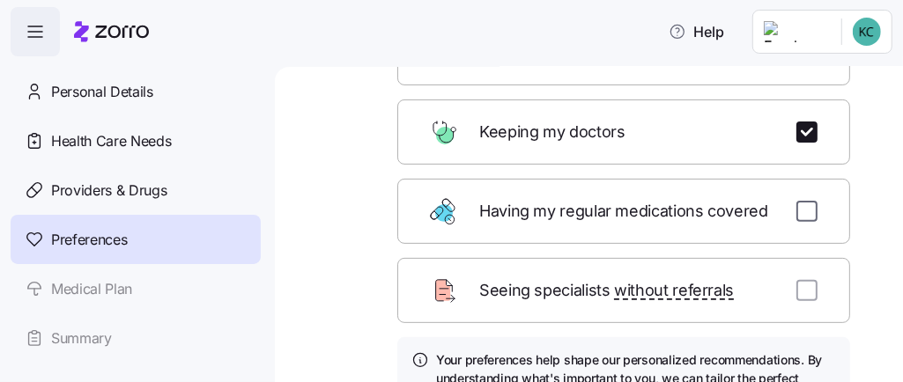
click at [796, 218] on input "checkbox" at bounding box center [806, 211] width 21 height 21
checkbox input "true"
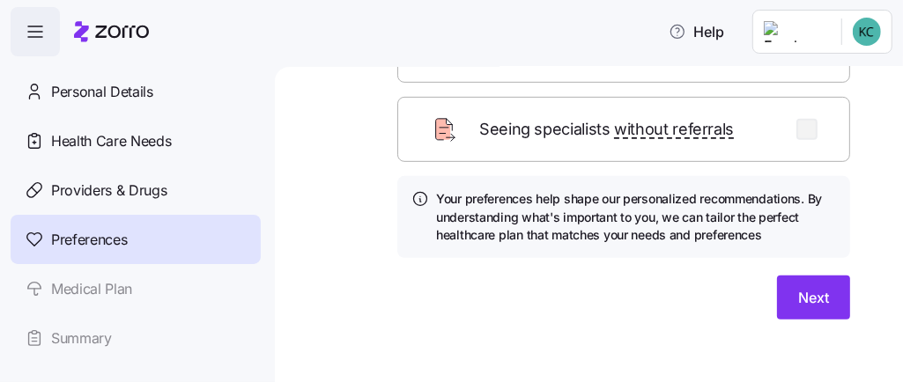
scroll to position [443, 0]
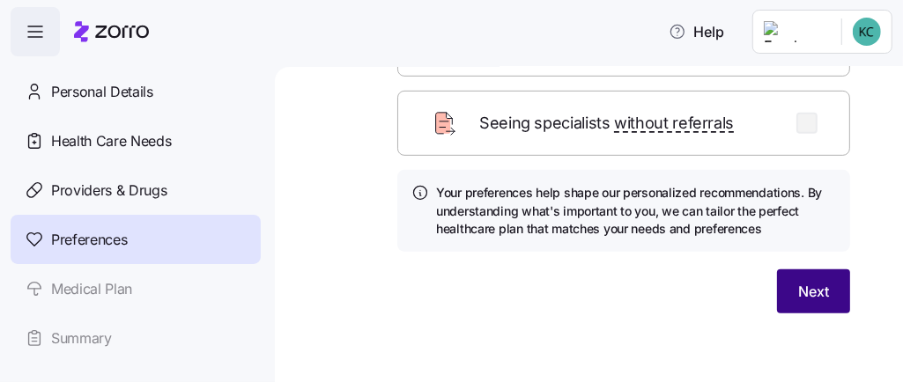
click at [804, 296] on button "Next" at bounding box center [813, 291] width 73 height 44
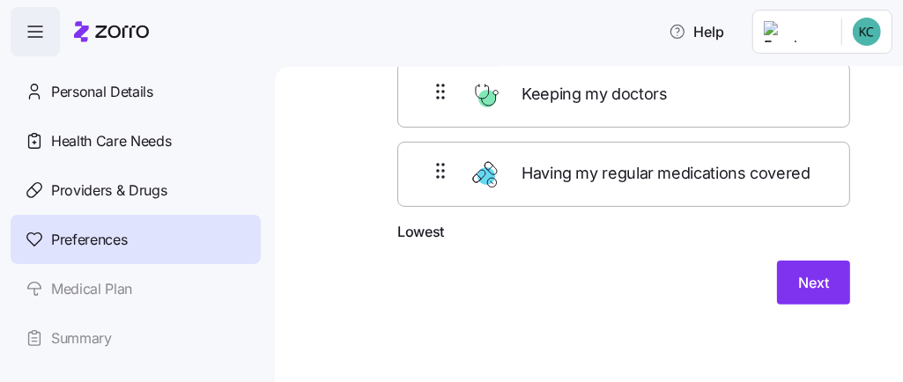
scroll to position [244, 0]
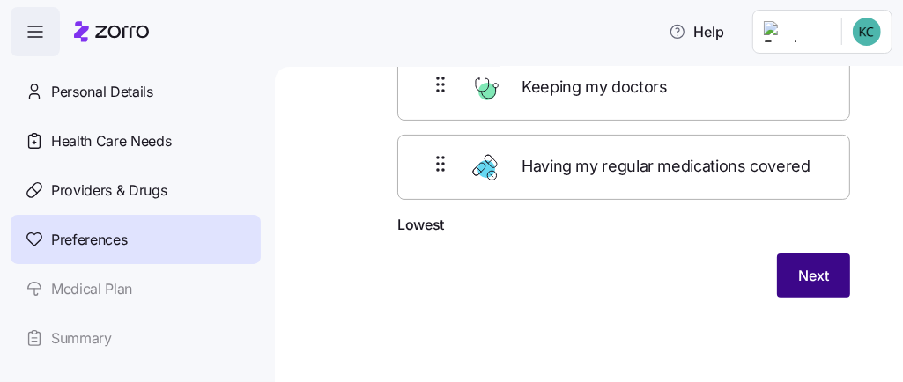
click at [804, 270] on span "Next" at bounding box center [813, 275] width 31 height 21
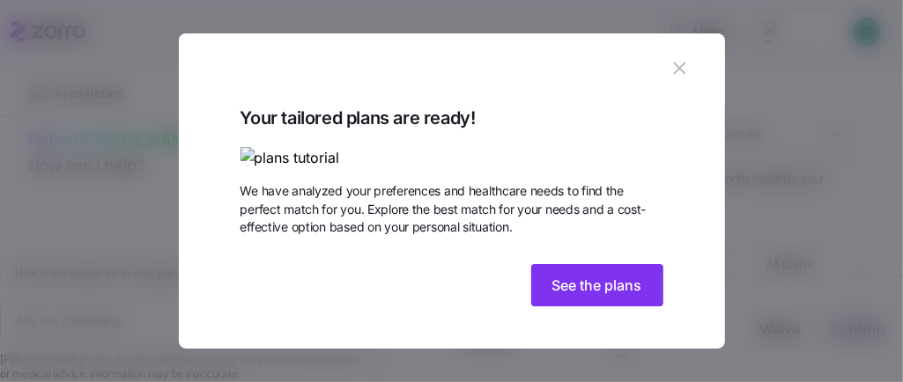
drag, startPoint x: 806, startPoint y: 274, endPoint x: 214, endPoint y: 350, distance: 596.7
click at [214, 372] on div "Your tailored plans are ready! We have analyzed your preferences and healthcare…" at bounding box center [451, 372] width 903 height 0
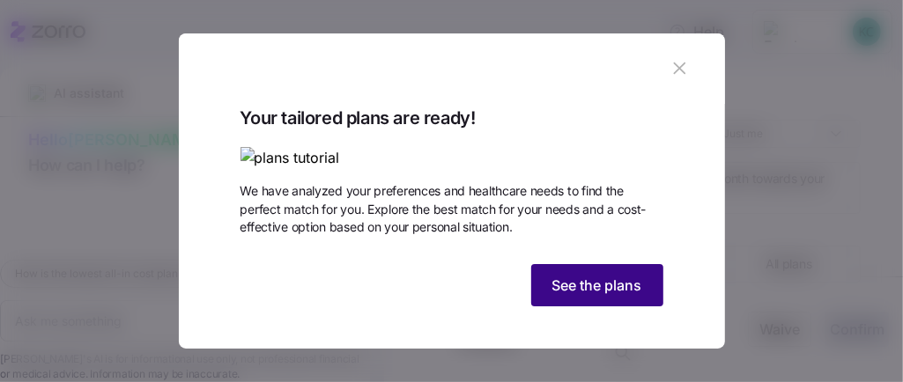
click at [576, 296] on span "See the plans" at bounding box center [597, 285] width 90 height 21
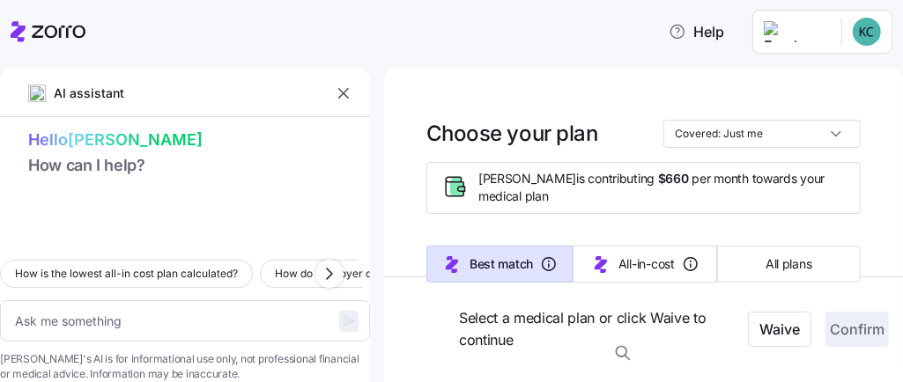
click at [576, 296] on div "Select a medical plan or click Waive to continue Waive Confirm" at bounding box center [643, 330] width 519 height 106
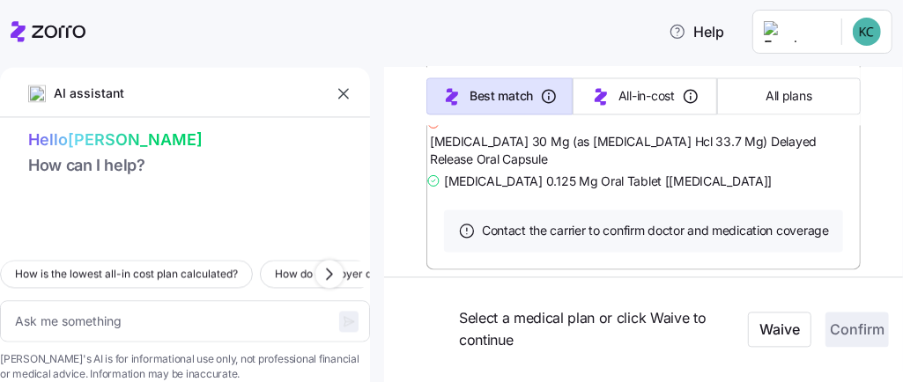
scroll to position [1931, 0]
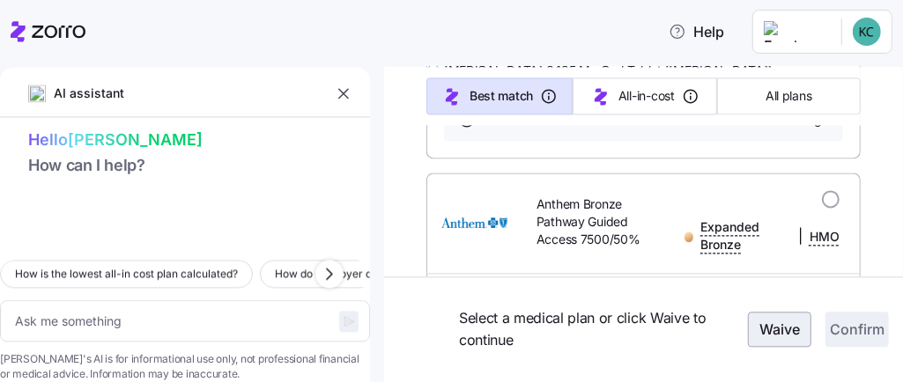
click at [759, 329] on span "Waive" at bounding box center [779, 330] width 41 height 21
type textarea "x"
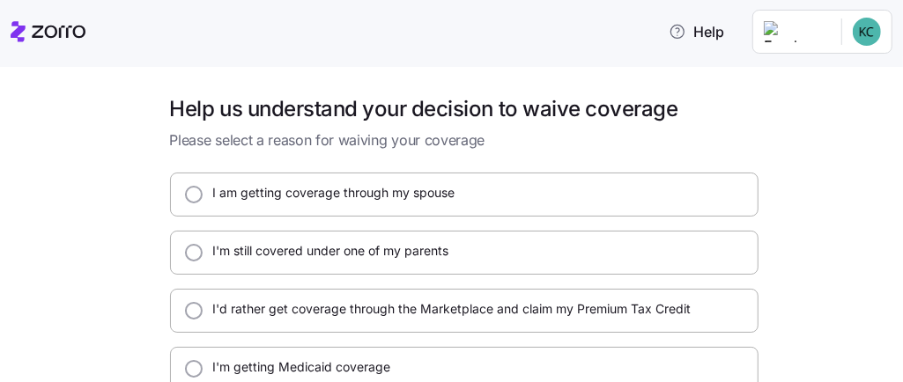
click at [759, 329] on div "Help us understand your decision to waive coverage Please select a reason for w…" at bounding box center [464, 325] width 616 height 461
click at [529, 243] on div "I'm still covered under one of my parents" at bounding box center [464, 253] width 588 height 44
radio input "true"
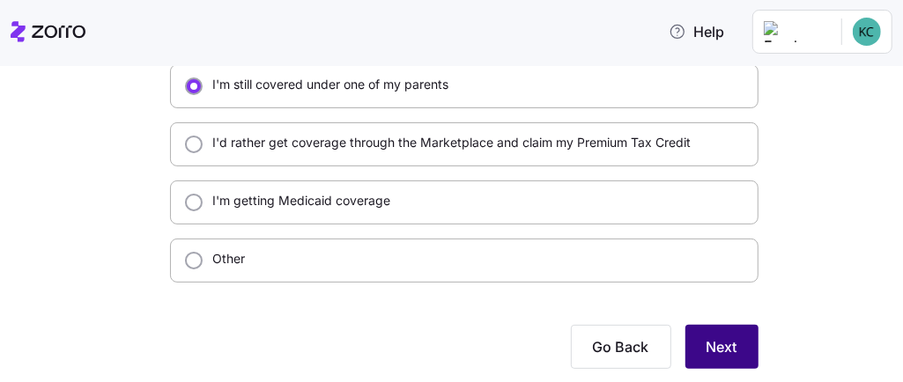
scroll to position [211, 0]
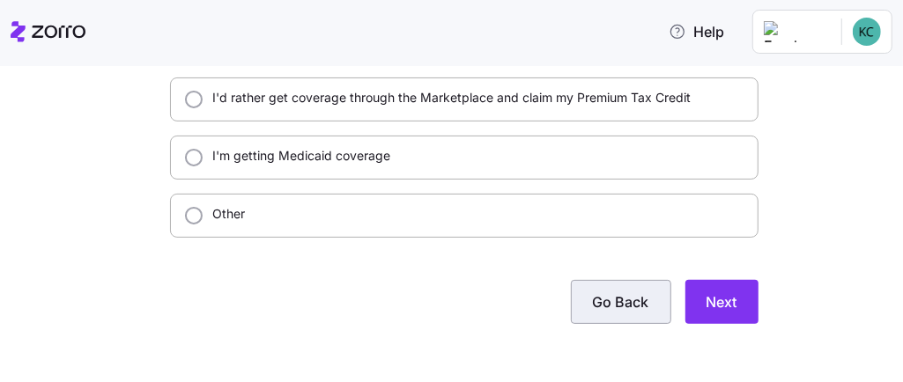
click at [598, 302] on span "Go Back" at bounding box center [621, 301] width 56 height 21
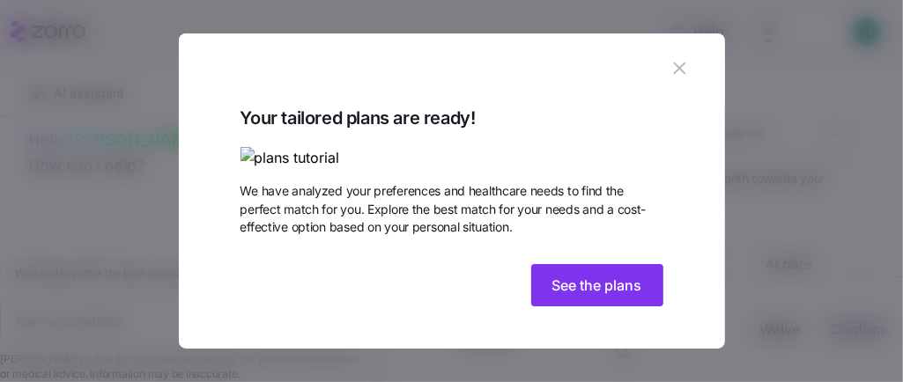
scroll to position [184, 0]
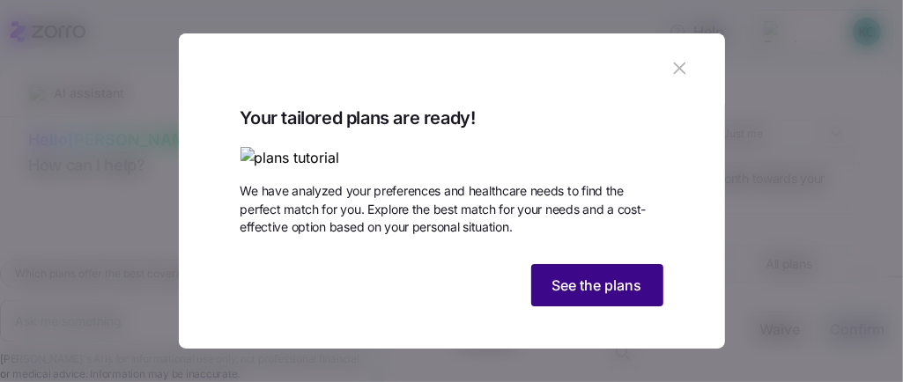
click at [574, 296] on span "See the plans" at bounding box center [597, 285] width 90 height 21
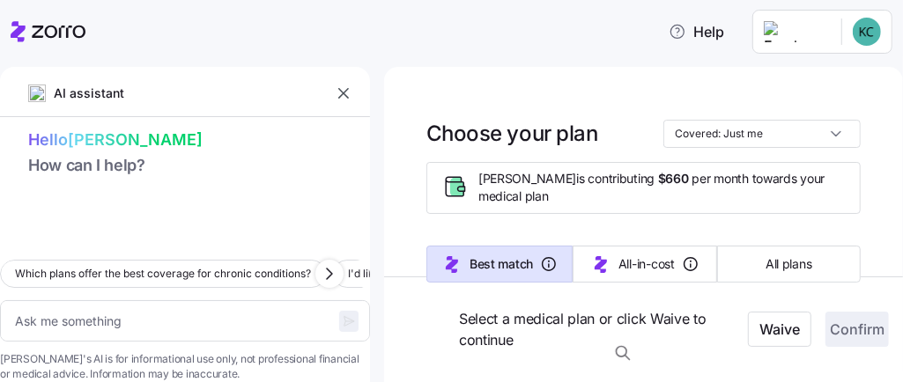
scroll to position [4765, 0]
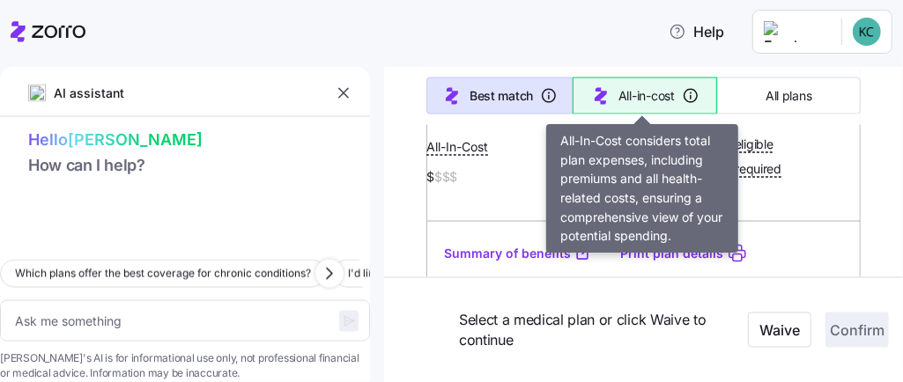
click at [646, 89] on span "All-in-cost" at bounding box center [646, 96] width 56 height 18
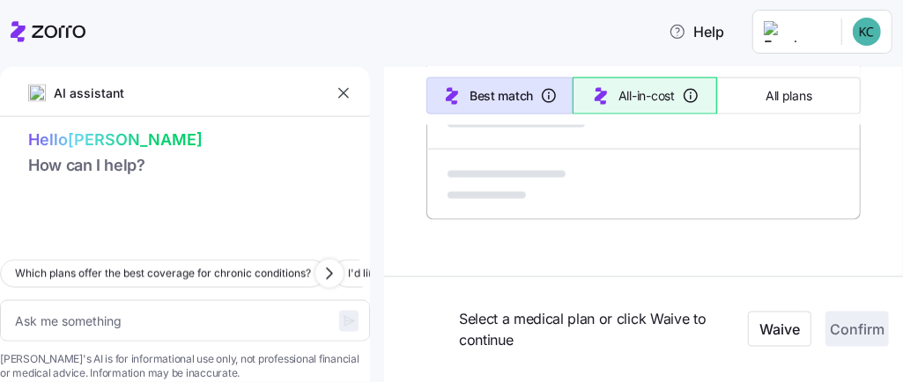
type textarea "x"
type input "Sorted by: All-in-cost"
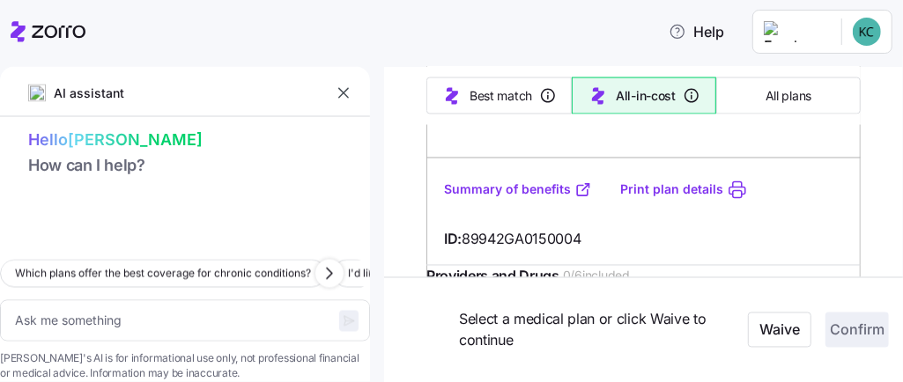
scroll to position [8580, 0]
